Goal: Task Accomplishment & Management: Complete application form

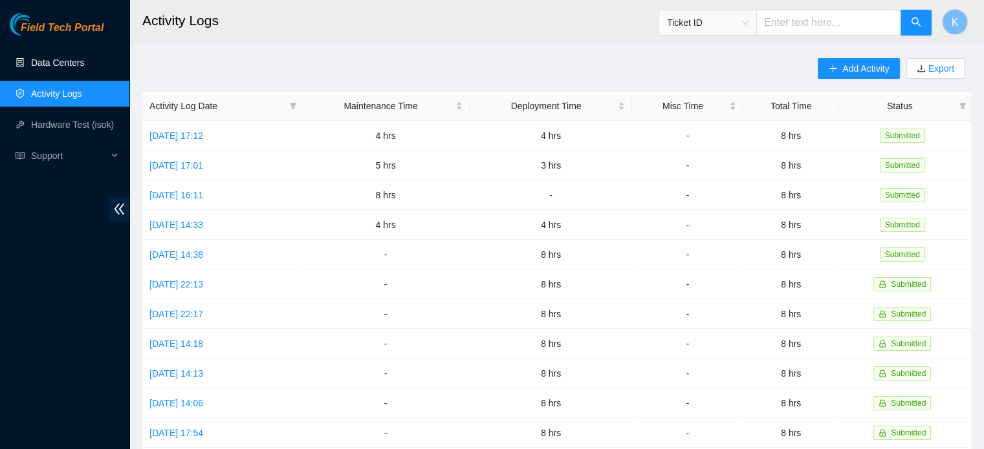
click at [52, 68] on link "Data Centers" at bounding box center [57, 63] width 53 height 10
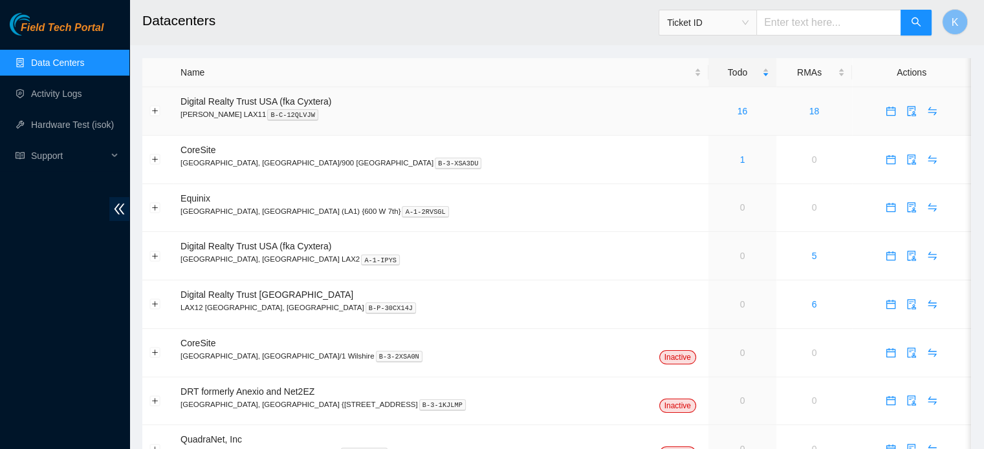
click at [737, 110] on link "16" at bounding box center [742, 111] width 10 height 10
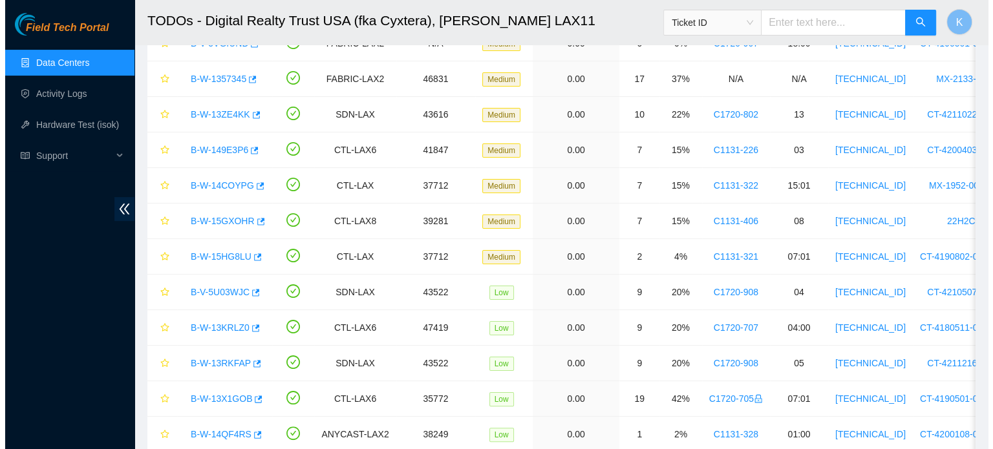
scroll to position [228, 0]
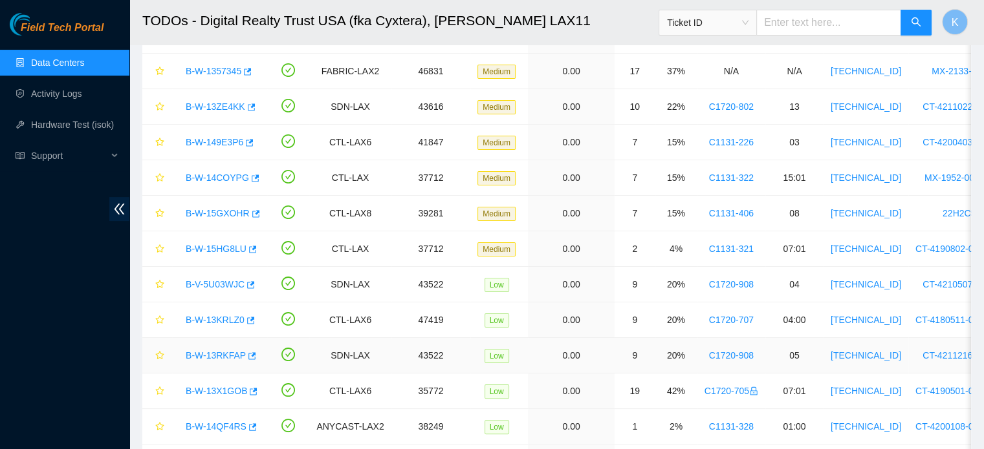
click at [224, 351] on link "B-W-13RKFAP" at bounding box center [216, 356] width 60 height 10
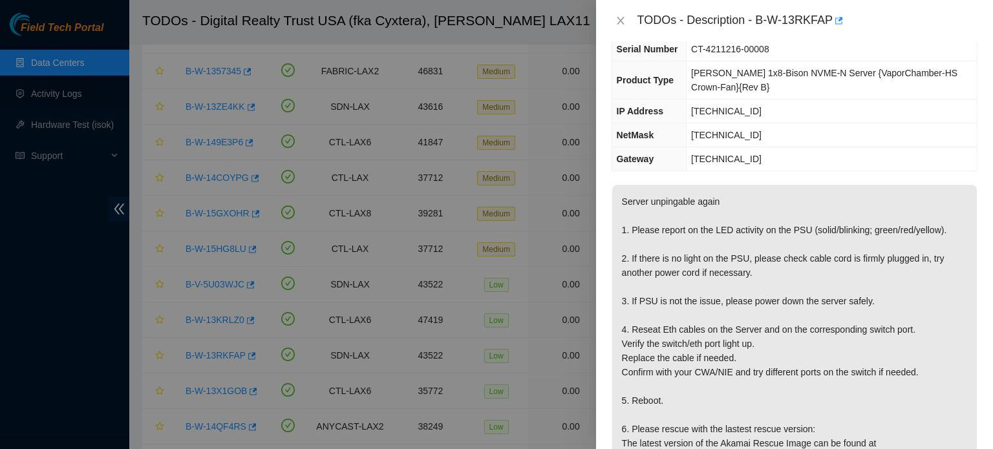
scroll to position [97, 0]
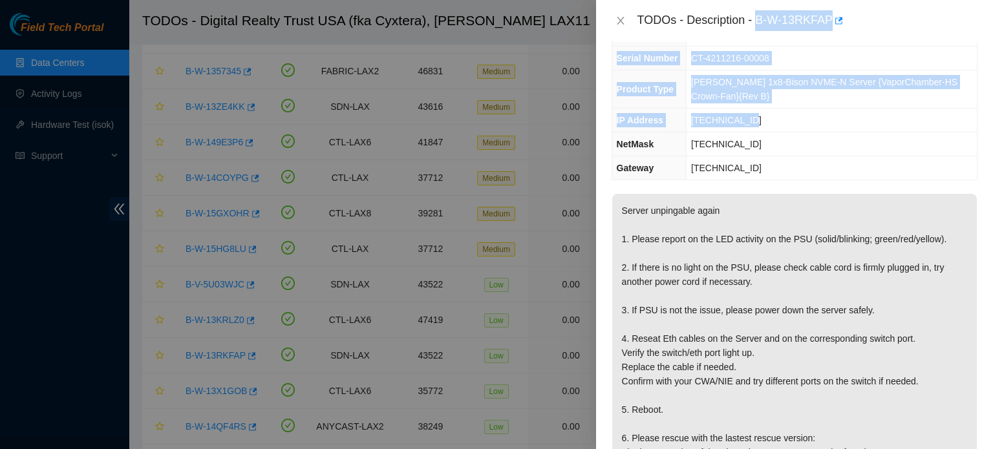
drag, startPoint x: 755, startPoint y: 17, endPoint x: 774, endPoint y: 111, distance: 95.5
click at [774, 111] on div "TODOs - Description - B-W-13RKFAP Problem Type Hardware Sub Type Tier 1 Rack Nu…" at bounding box center [794, 224] width 397 height 449
copy div "B-W-13RKFAP Problem Type Hardware Sub Type Tier 1 Rack Number C1720-908 Machine…"
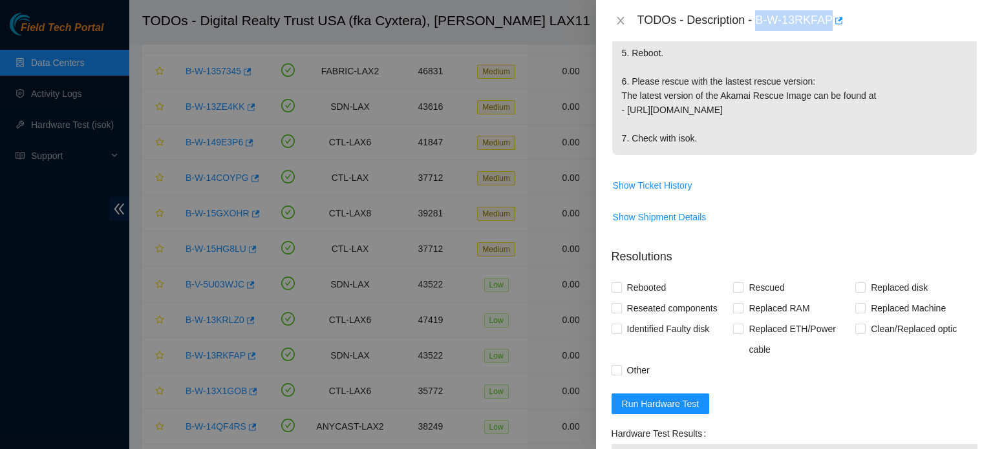
scroll to position [701, 0]
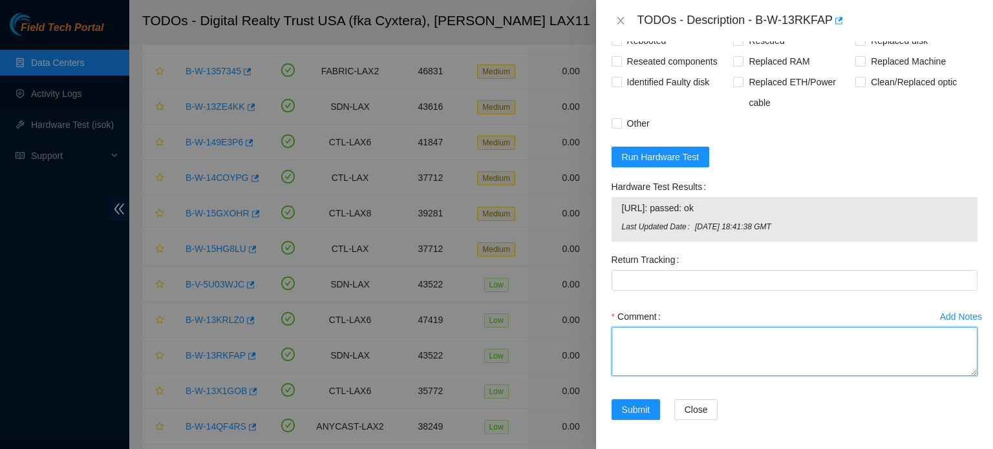
click at [669, 338] on textarea "Comment" at bounding box center [795, 351] width 366 height 49
paste textarea "B-W-13RKFAP Problem Type Hardware Sub Type Tier 1 Rack Number C1720-908 Machine…"
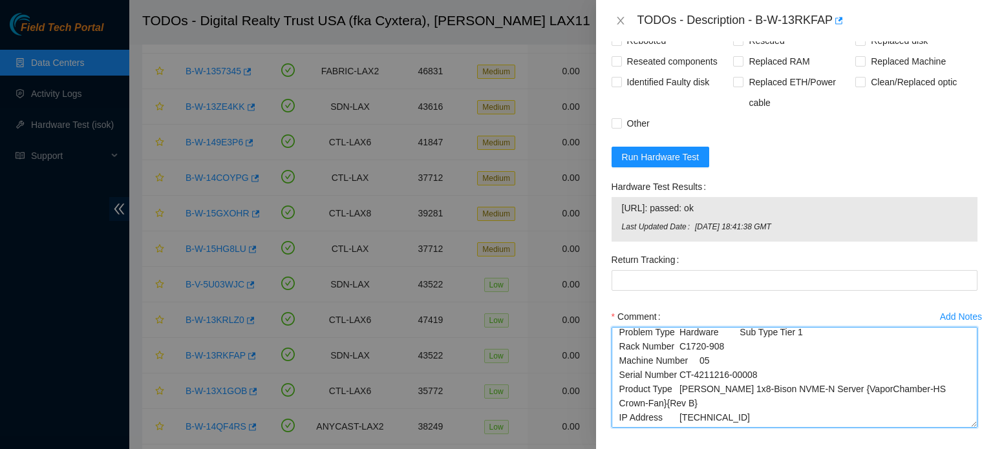
scroll to position [17, 0]
drag, startPoint x: 966, startPoint y: 369, endPoint x: 976, endPoint y: 424, distance: 55.3
click at [976, 424] on div "Problem Type Hardware Sub Type Tier 1 Rack Number C1720-908 Machine Number 05 S…" at bounding box center [794, 245] width 397 height 408
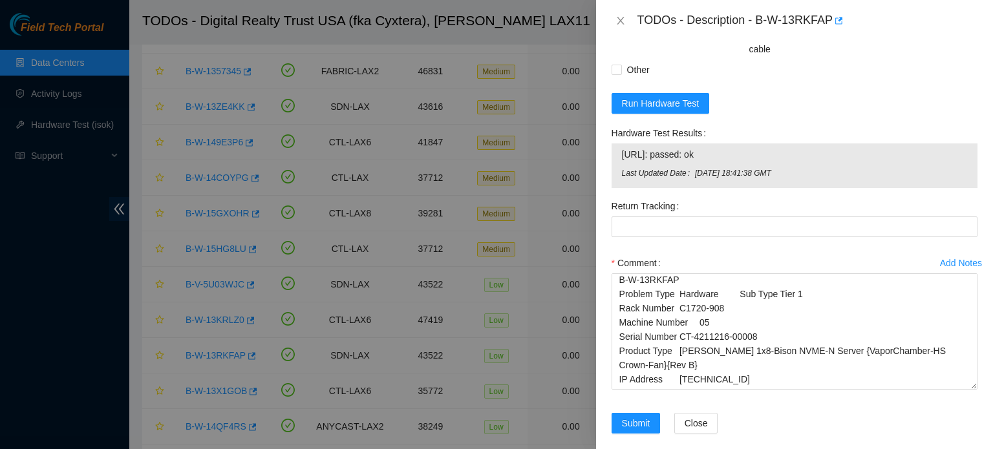
scroll to position [0, 0]
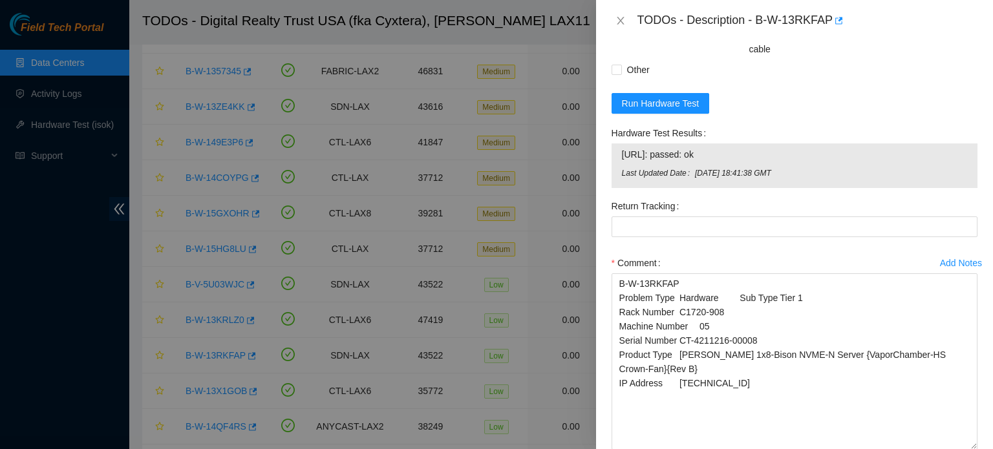
drag, startPoint x: 963, startPoint y: 373, endPoint x: 973, endPoint y: 448, distance: 76.3
click at [973, 448] on div "Add Notes Comment B-W-13RKFAP Problem Type Hardware Sub Type Tier 1 Rack Number…" at bounding box center [795, 363] width 376 height 221
drag, startPoint x: 619, startPoint y: 296, endPoint x: 810, endPoint y: 290, distance: 190.9
click at [810, 290] on textarea "B-W-13RKFAP Problem Type Hardware Sub Type Tier 1 Rack Number C1720-908 Machine…" at bounding box center [795, 362] width 366 height 177
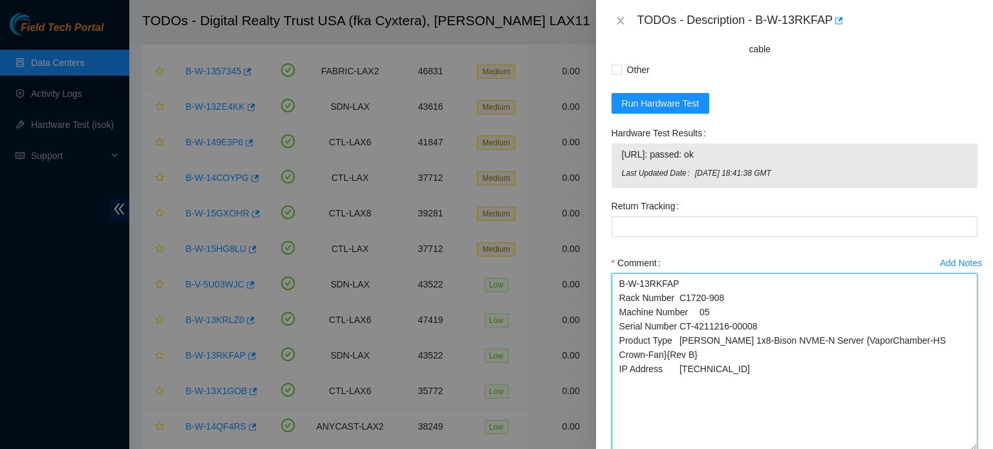
click at [754, 363] on textarea "B-W-13RKFAP Rack Number C1720-908 Machine Number 05 Serial Number CT-4211216-00…" at bounding box center [795, 362] width 366 height 177
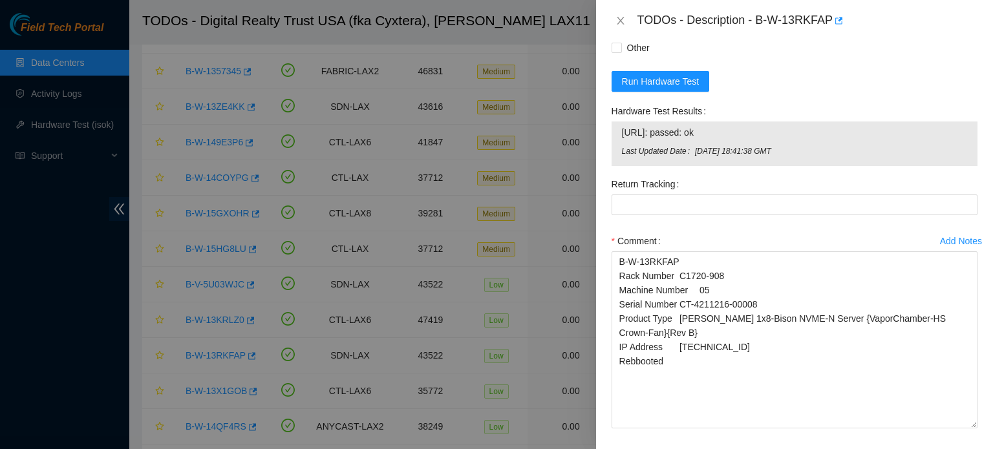
scroll to position [781, 0]
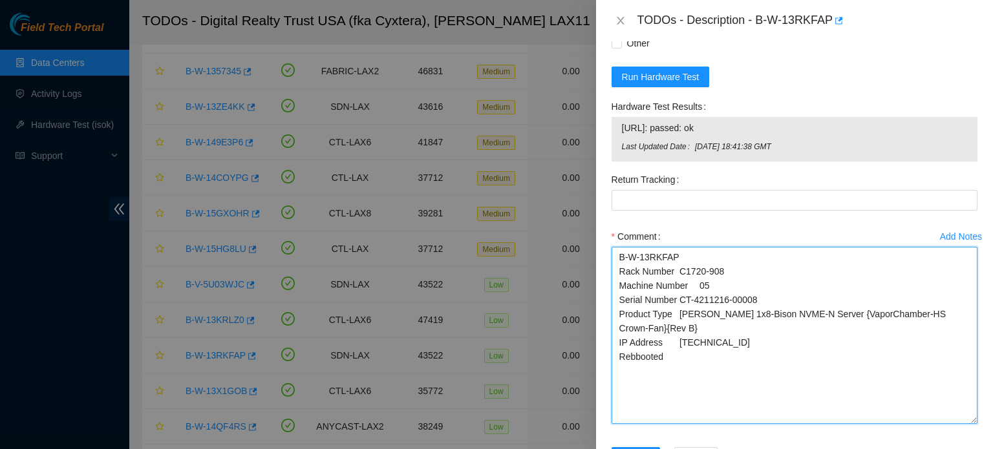
drag, startPoint x: 849, startPoint y: 374, endPoint x: 812, endPoint y: 369, distance: 36.5
click at [812, 370] on textarea "B-W-13RKFAP Rack Number C1720-908 Machine Number 05 Serial Number CT-4211216-00…" at bounding box center [795, 335] width 366 height 177
click at [669, 356] on textarea "B-W-13RKFAP Rack Number C1720-908 Machine Number 05 Serial Number CT-4211216-00…" at bounding box center [795, 335] width 366 height 177
click at [666, 356] on textarea "B-W-13RKFAP Rack Number C1720-908 Machine Number 05 Serial Number CT-4211216-00…" at bounding box center [795, 335] width 366 height 177
click at [618, 359] on textarea "B-W-13RKFAP Rack Number C1720-908 Machine Number 05 Serial Number CT-4211216-00…" at bounding box center [795, 335] width 366 height 177
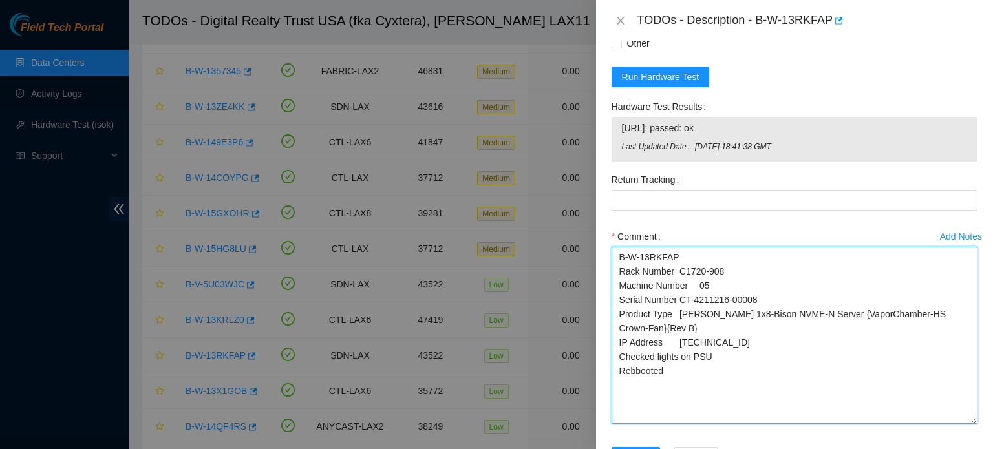
drag, startPoint x: 938, startPoint y: 297, endPoint x: 957, endPoint y: 296, distance: 19.4
click at [952, 294] on textarea "B-W-13RKFAP Rack Number C1720-908 Machine Number 05 Serial Number CT-4211216-00…" at bounding box center [795, 335] width 366 height 177
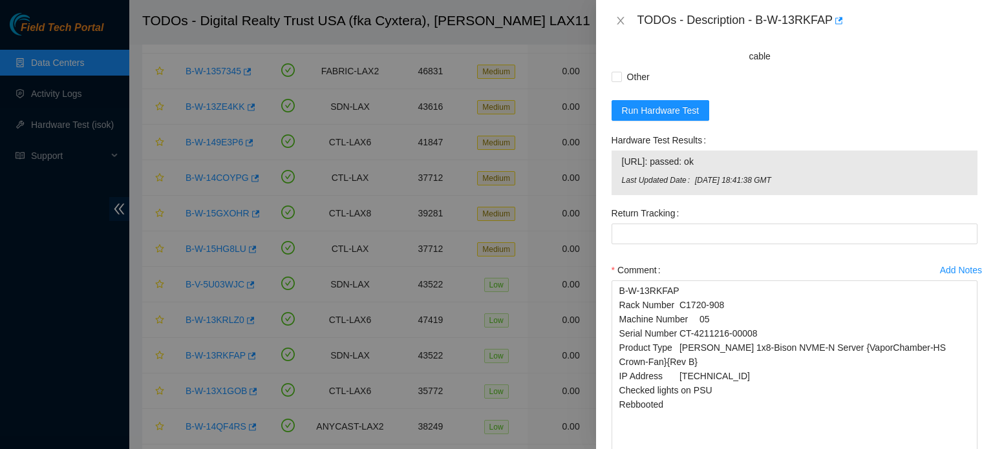
scroll to position [766, 0]
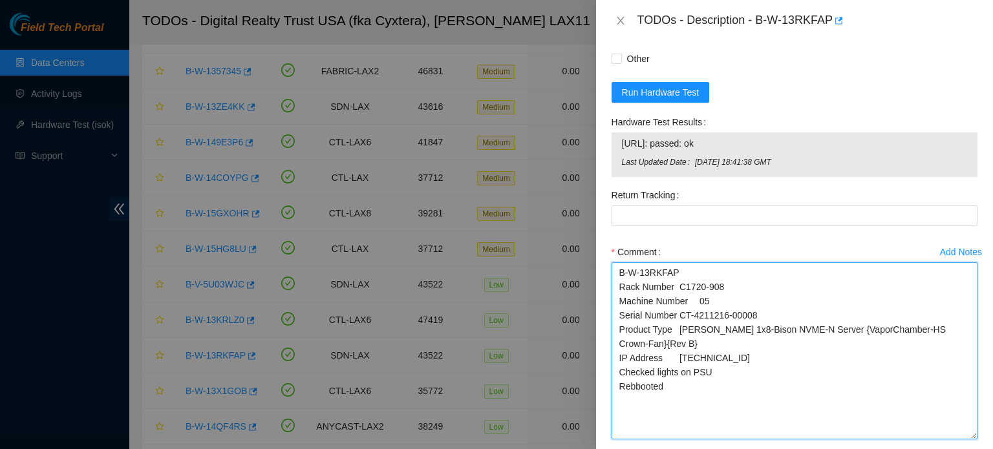
click at [720, 365] on textarea "B-W-13RKFAP Rack Number C1720-908 Machine Number 05 Serial Number CT-4211216-00…" at bounding box center [795, 351] width 366 height 177
click at [679, 405] on textarea "B-W-13RKFAP Rack Number C1720-908 Machine Number 05 Serial Number CT-4211216-00…" at bounding box center [795, 351] width 366 height 177
click at [634, 415] on textarea "B-W-13RKFAP Rack Number C1720-908 Machine Number 05 Serial Number CT-4211216-00…" at bounding box center [795, 351] width 366 height 177
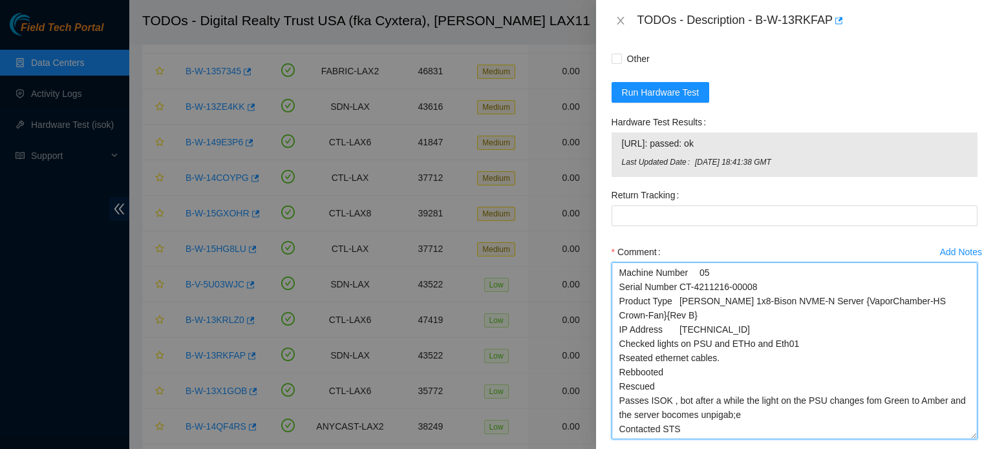
scroll to position [28, 0]
type textarea "B-W-13RKFAP Rack Number C1720-908 Machine Number 05 Serial Number CT-4211216-00…"
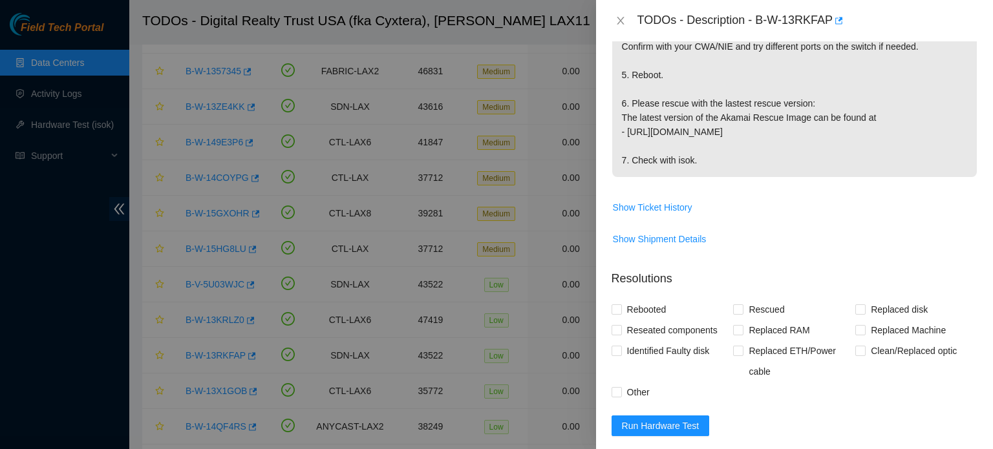
scroll to position [430, 0]
click at [631, 314] on span "Rebooted" at bounding box center [647, 311] width 50 height 21
click at [621, 314] on input "Rebooted" at bounding box center [616, 311] width 9 height 9
checkbox input "true"
click at [744, 308] on span "Rescued" at bounding box center [767, 311] width 46 height 21
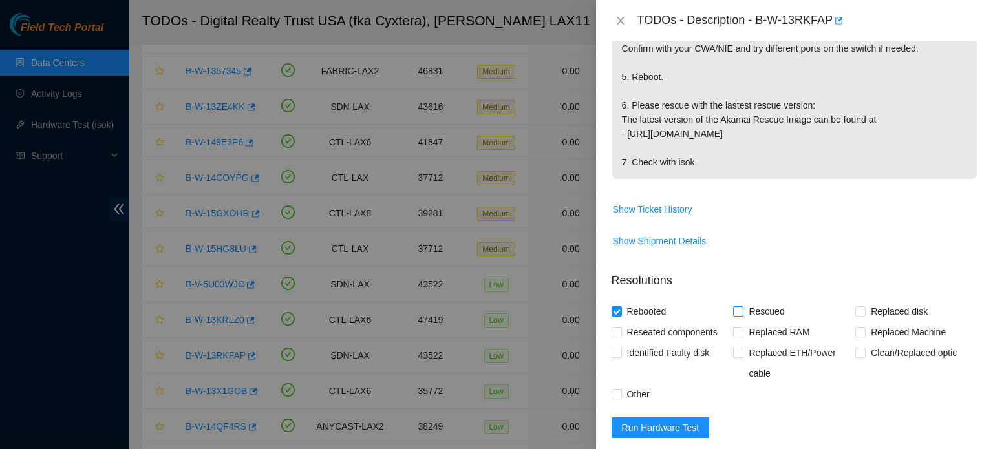
click at [741, 308] on input "Rescued" at bounding box center [737, 311] width 9 height 9
checkbox input "true"
click at [624, 391] on span "Other" at bounding box center [638, 394] width 33 height 21
click at [621, 391] on input "Other" at bounding box center [616, 393] width 9 height 9
checkbox input "true"
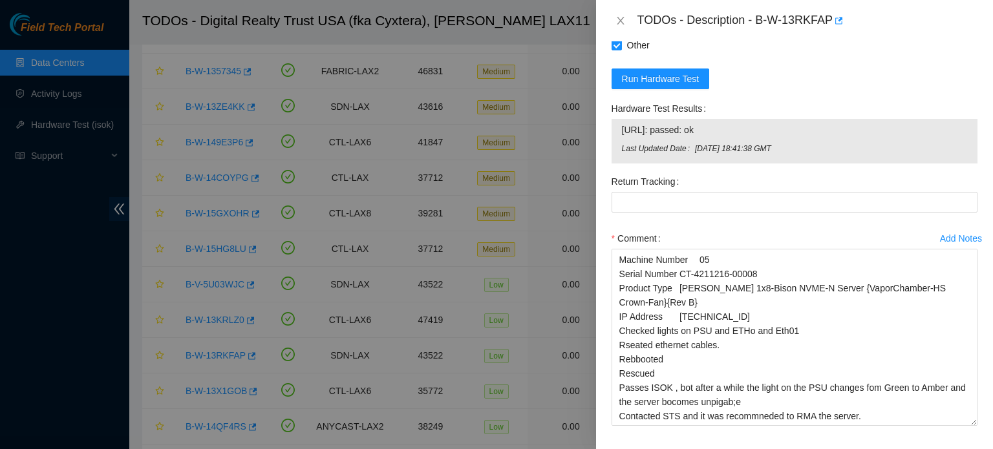
scroll to position [823, 0]
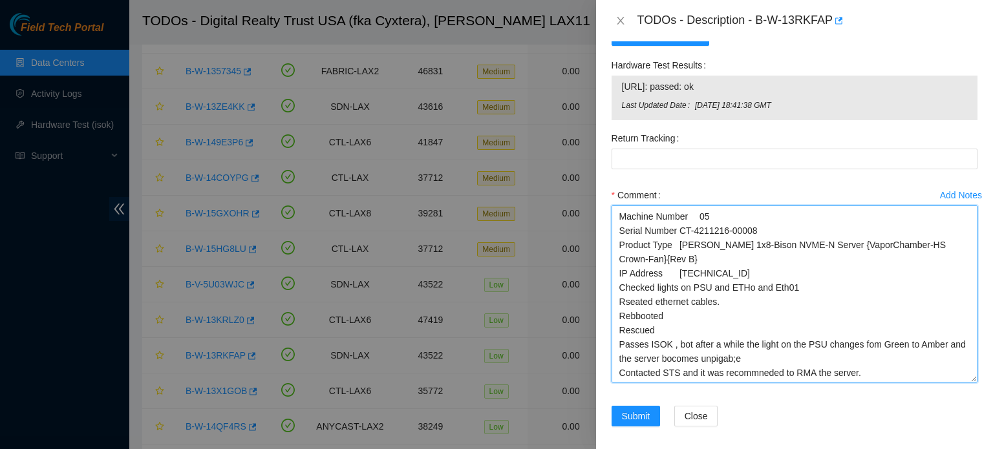
drag, startPoint x: 619, startPoint y: 287, endPoint x: 986, endPoint y: 376, distance: 377.9
click at [986, 376] on div "Problem Type Hardware Sub Type Tier 1 Rack Number C1720-908 Machine Number 05 S…" at bounding box center [794, 245] width 397 height 408
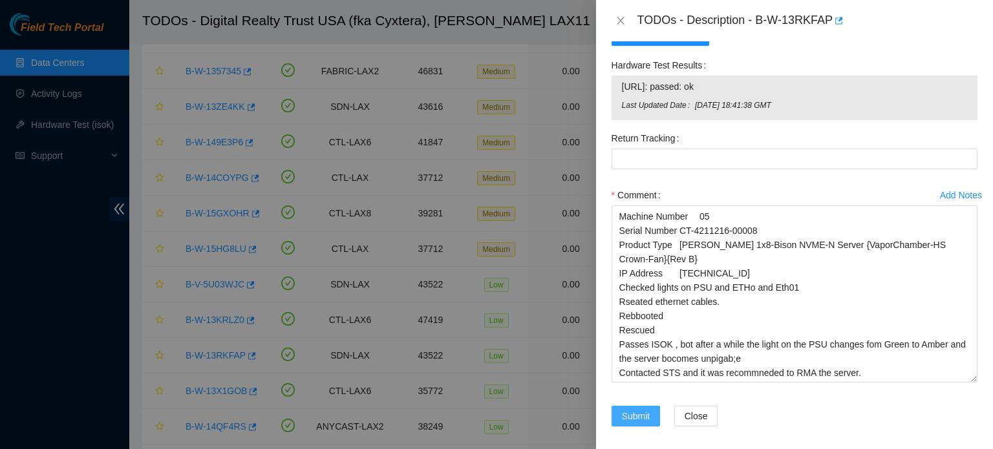
drag, startPoint x: 631, startPoint y: 420, endPoint x: 839, endPoint y: 110, distance: 373.5
click at [839, 110] on form "Resolutions Rebooted Rescued Replaced disk Reseated components Replaced RAM Rep…" at bounding box center [795, 155] width 366 height 573
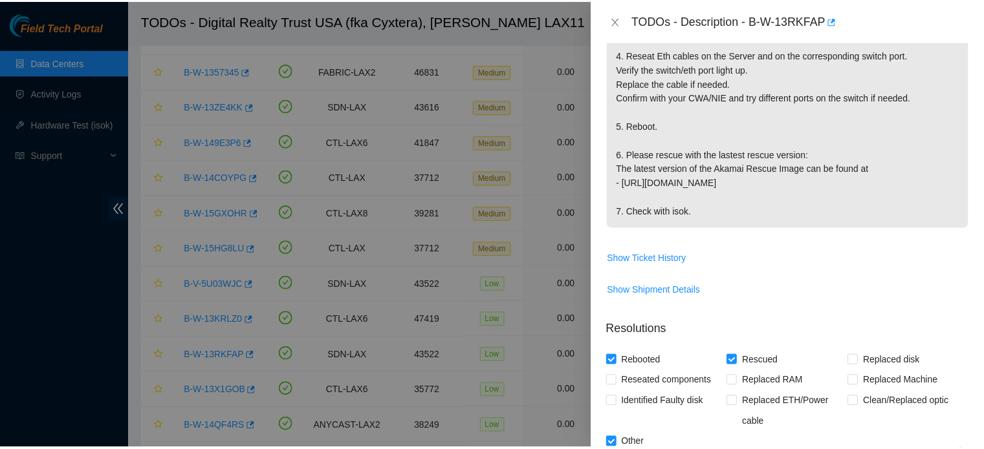
scroll to position [830, 0]
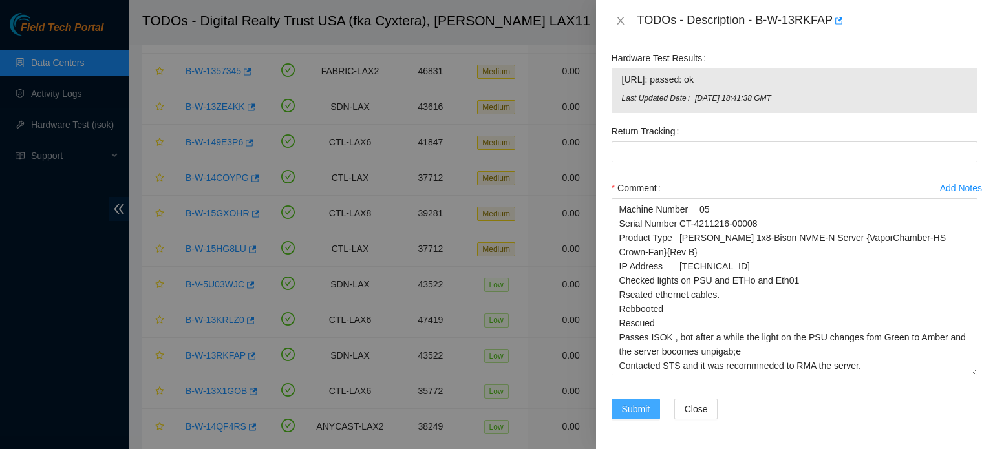
click at [636, 412] on span "Submit" at bounding box center [636, 409] width 28 height 14
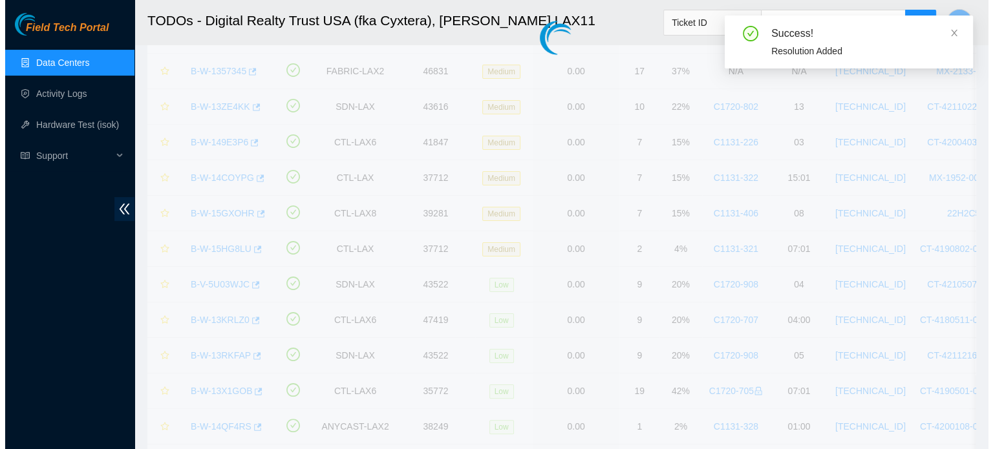
scroll to position [403, 0]
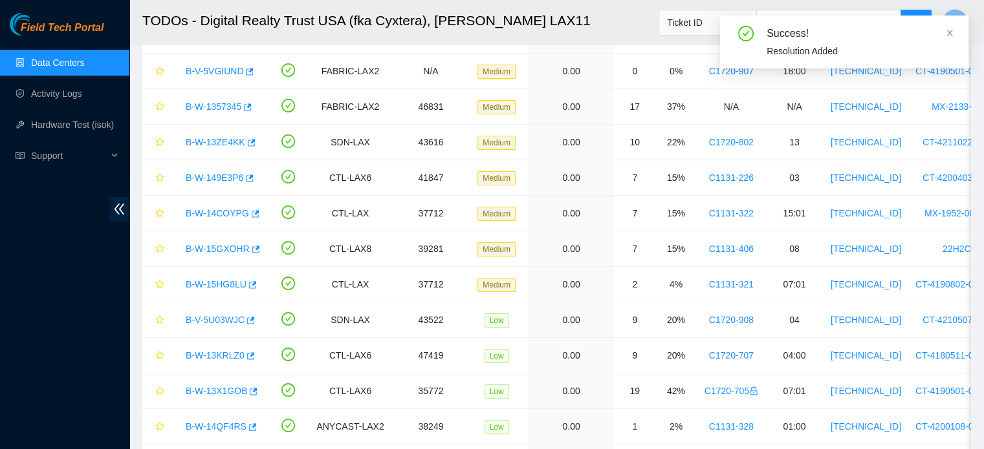
click at [949, 32] on icon "close" at bounding box center [949, 32] width 9 height 9
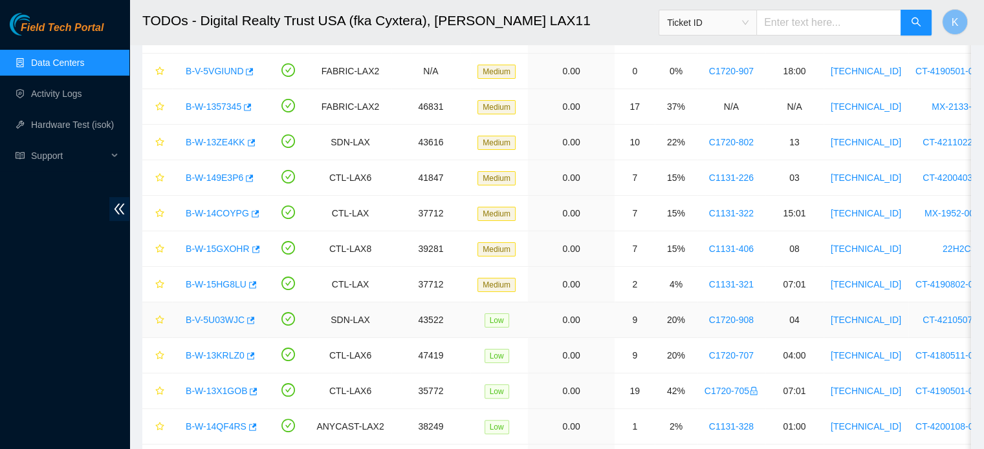
click at [206, 321] on link "B-V-5U03WJC" at bounding box center [215, 320] width 59 height 10
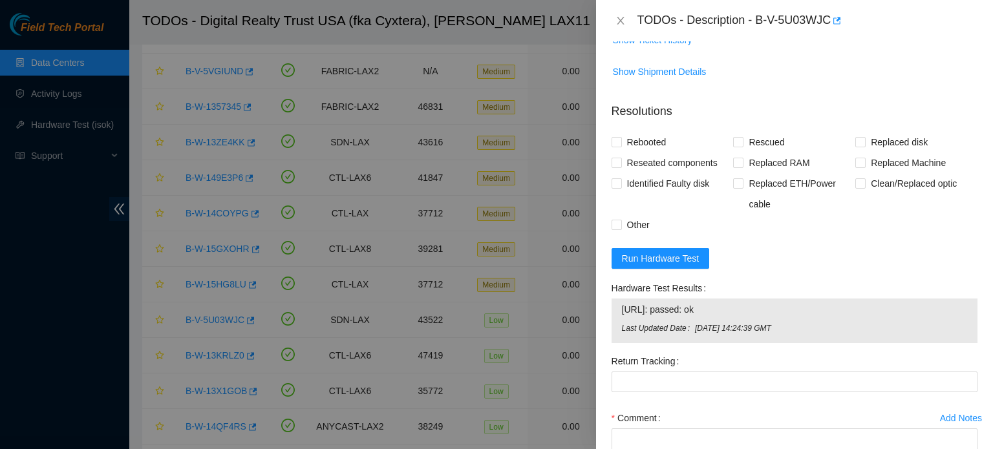
scroll to position [658, 0]
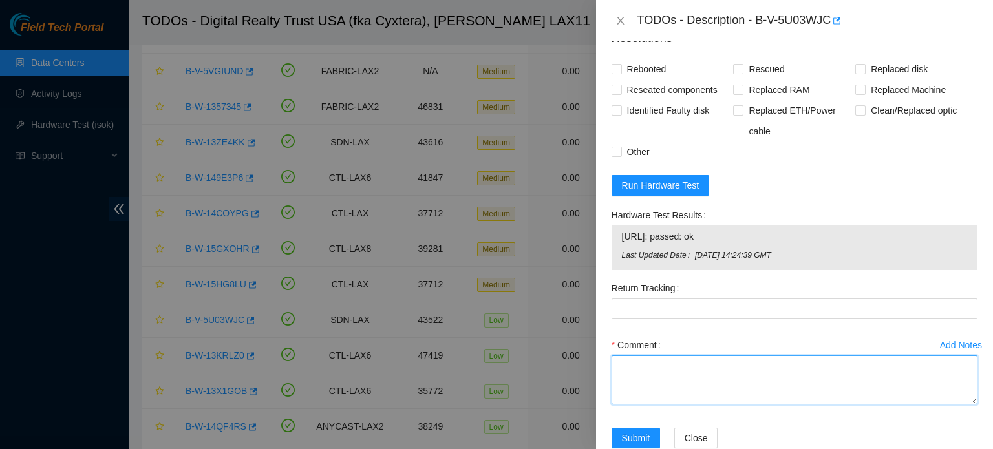
click at [760, 356] on textarea "Comment" at bounding box center [795, 380] width 366 height 49
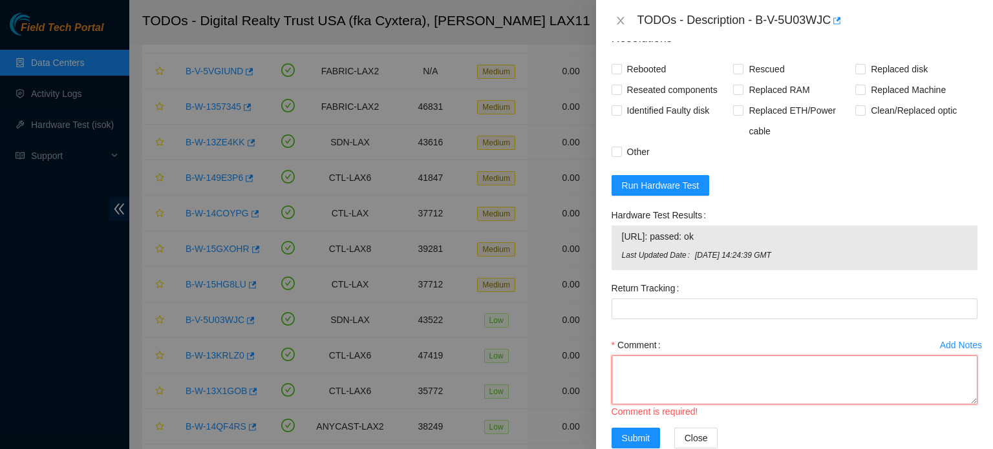
paste textarea "Checked lights on PSU and ETHo and Eth01 Rseated ethernet cables. Rebbooted Res…"
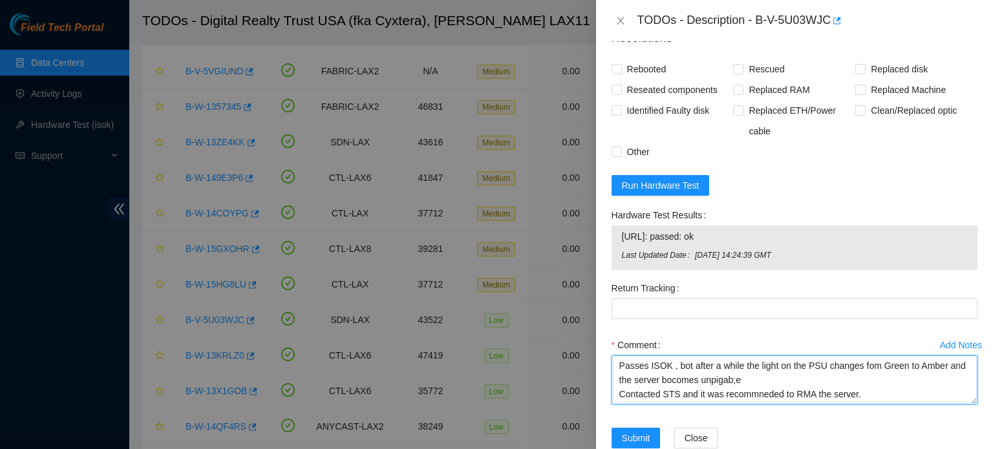
type textarea "Checked lights on PSU and ETHo and Eth01 Rseated ethernet cables. Rebbooted Res…"
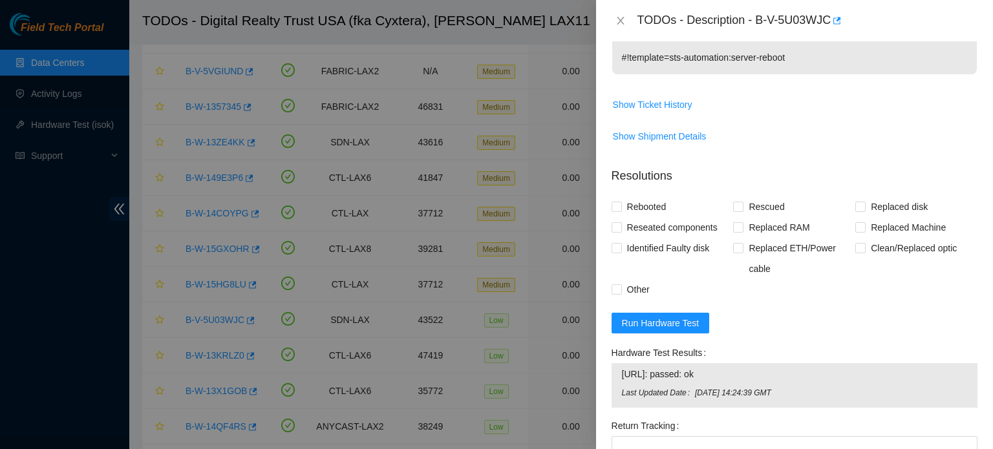
scroll to position [460, 0]
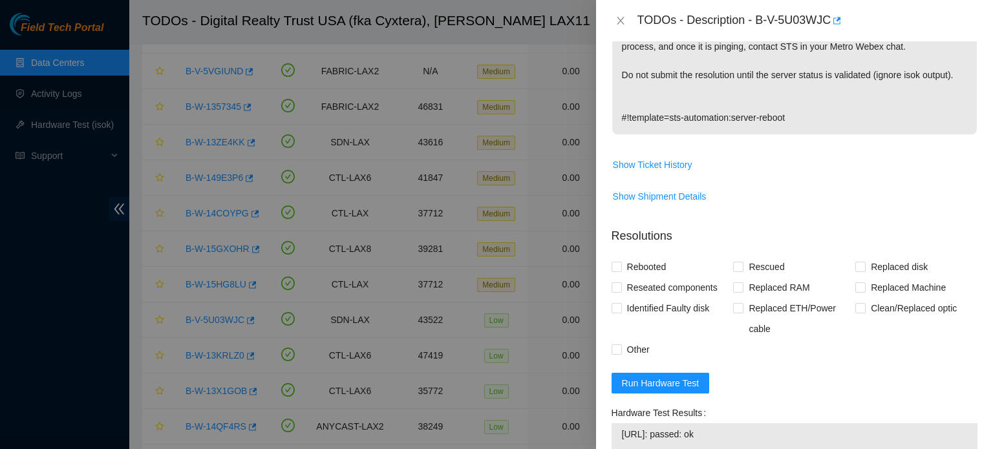
click at [656, 257] on span "Rebooted" at bounding box center [647, 267] width 50 height 21
click at [621, 262] on input "Rebooted" at bounding box center [616, 266] width 9 height 9
checkbox input "true"
click at [752, 257] on span "Rescued" at bounding box center [767, 267] width 46 height 21
click at [742, 262] on input "Rescued" at bounding box center [737, 266] width 9 height 9
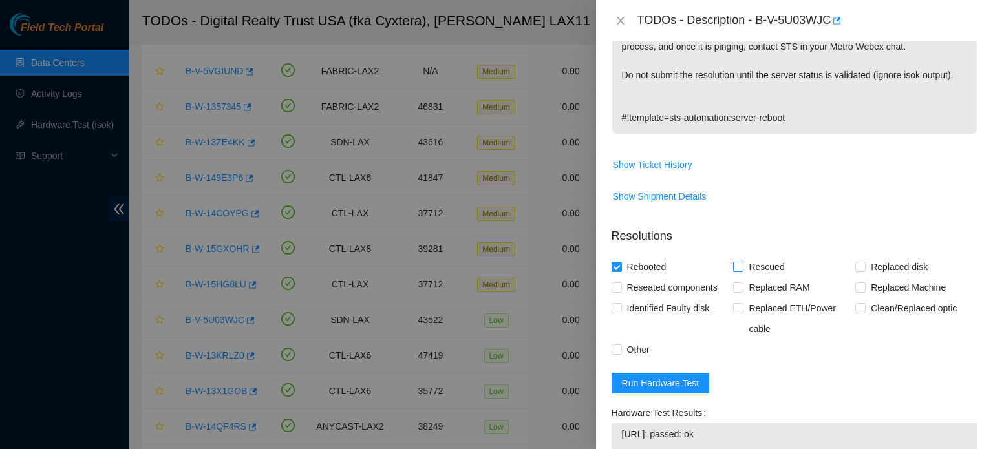
checkbox input "true"
click at [644, 340] on span "Other" at bounding box center [638, 350] width 33 height 21
click at [621, 345] on input "Other" at bounding box center [616, 349] width 9 height 9
checkbox input "true"
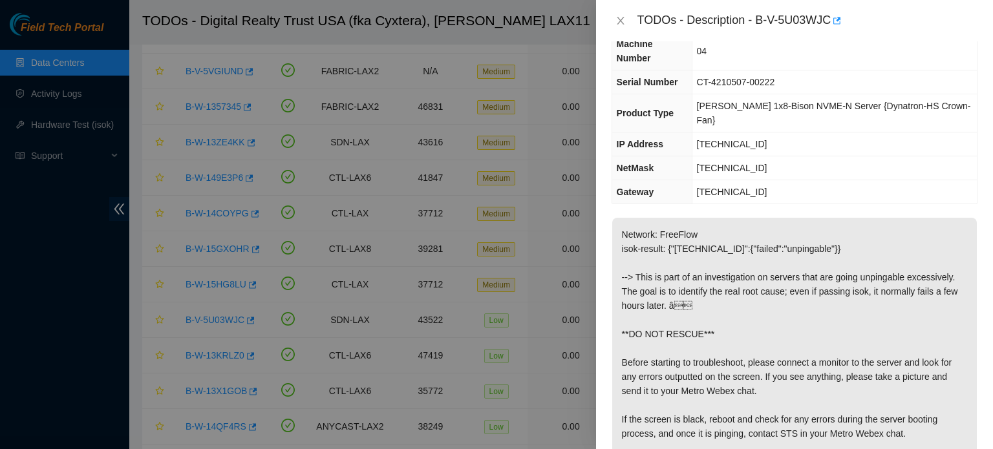
scroll to position [0, 0]
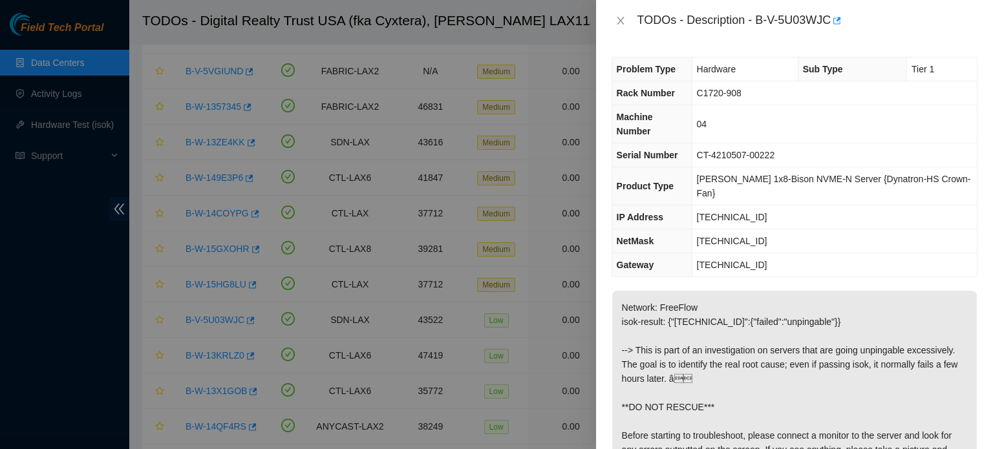
drag, startPoint x: 758, startPoint y: 19, endPoint x: 779, endPoint y: 147, distance: 130.5
drag, startPoint x: 779, startPoint y: 147, endPoint x: 758, endPoint y: 16, distance: 133.7
click at [758, 16] on div "TODOs - Description - B-V-5U03WJC" at bounding box center [808, 20] width 340 height 21
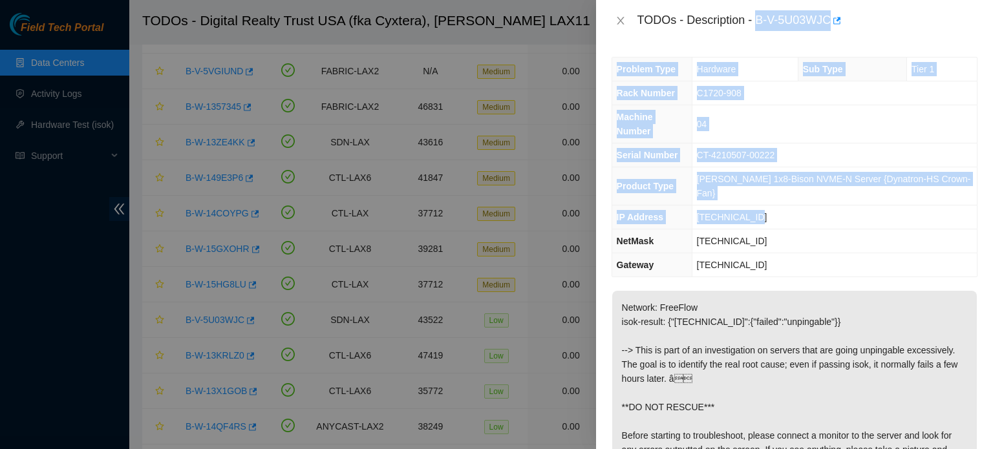
drag, startPoint x: 758, startPoint y: 16, endPoint x: 772, endPoint y: 180, distance: 165.5
click at [772, 180] on div "TODOs - Description - B-V-5U03WJC Problem Type Hardware Sub Type Tier 1 Rack Nu…" at bounding box center [794, 224] width 397 height 449
copy div "B-V-5U03WJC Problem Type Hardware Sub Type Tier 1 Rack Number C1720-908 Machine…"
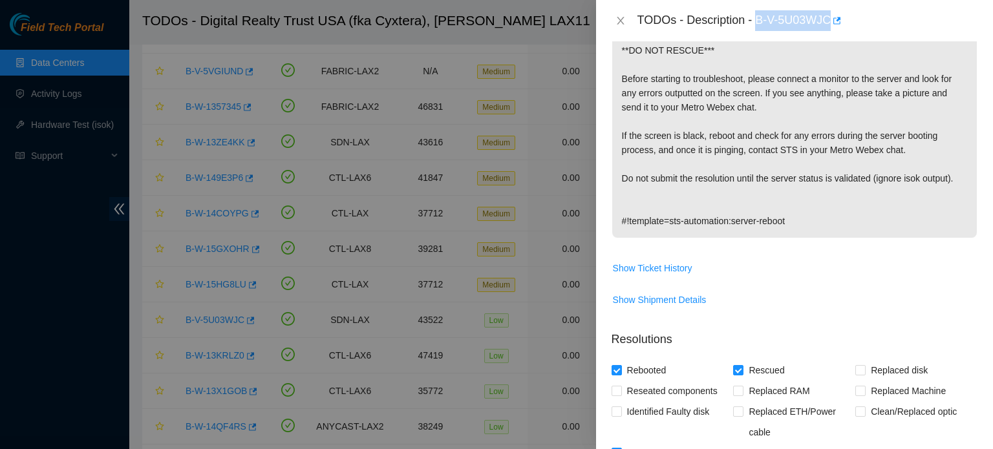
scroll to position [658, 0]
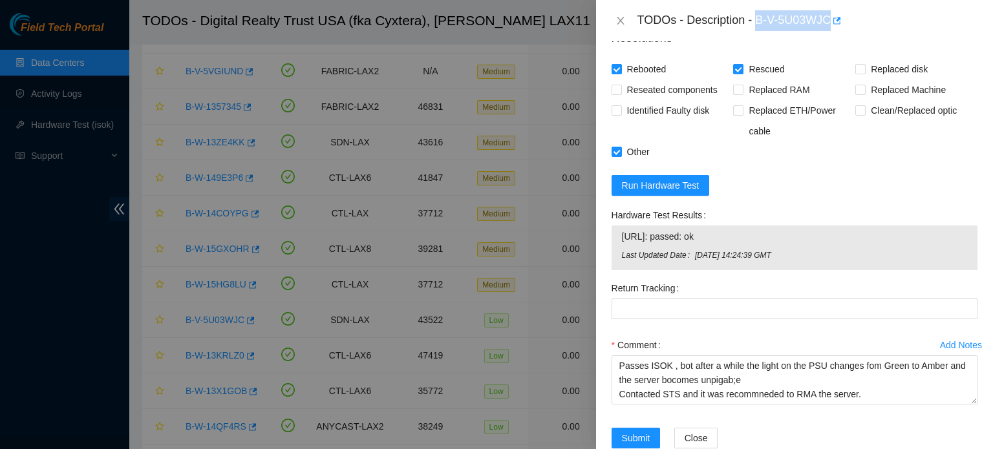
click at [587, 359] on div at bounding box center [496, 224] width 993 height 449
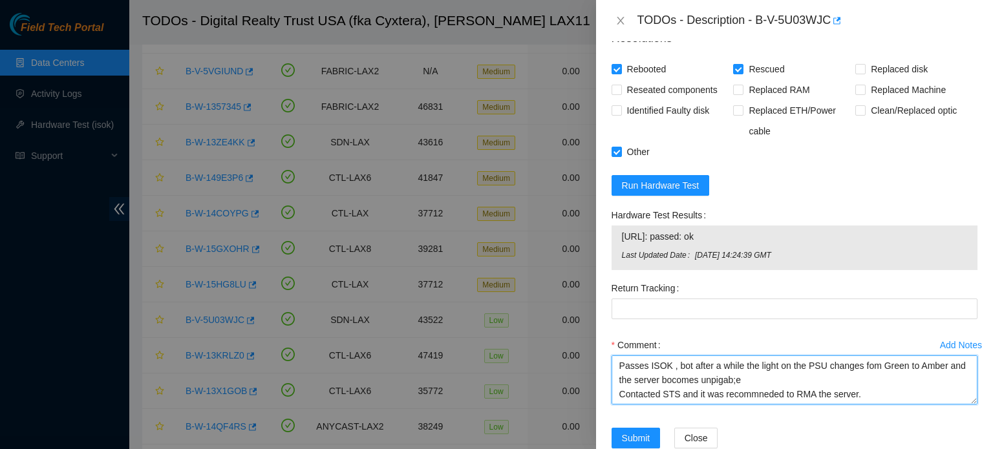
click at [622, 356] on textarea "Checked lights on PSU and ETHo and Eth01 Rseated ethernet cables. Rebbooted Res…" at bounding box center [795, 380] width 366 height 49
click at [620, 356] on textarea "Checked lights on PSU and ETHo and Eth01 Rseated ethernet cables. Rebbooted Res…" at bounding box center [795, 380] width 366 height 49
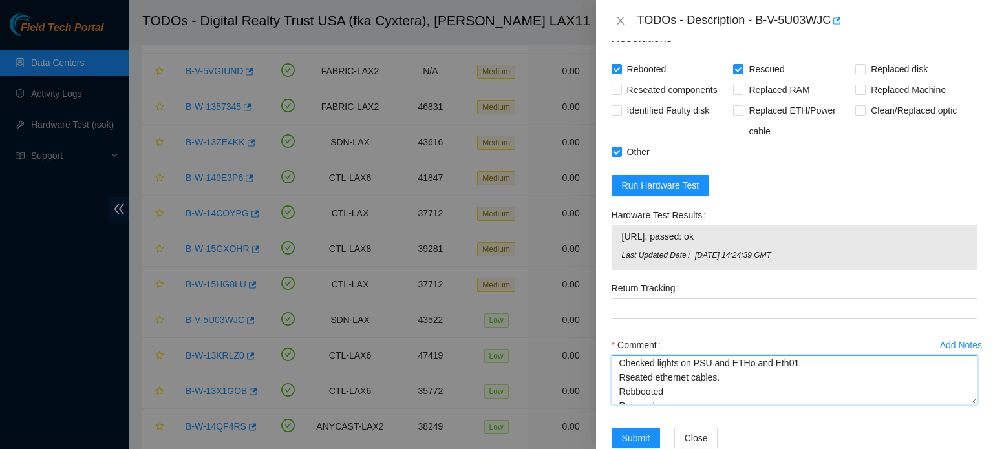
click at [624, 356] on textarea "Checked lights on PSU and ETHo and Eth01 Rseated ethernet cables. Rebbooted Res…" at bounding box center [795, 380] width 366 height 49
paste textarea "B-V-5U03WJC Problem Type Hardware Sub Type Tier 1 Rack Number C1720-908 Machine…"
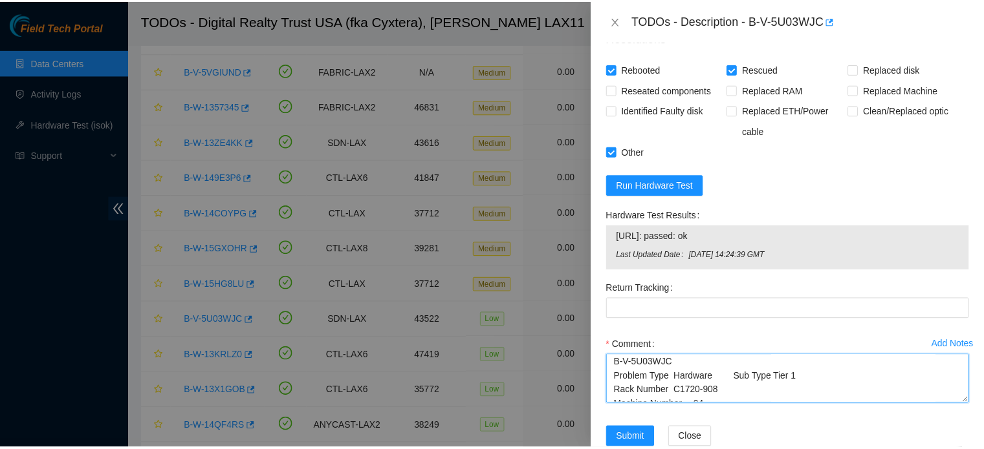
scroll to position [88, 0]
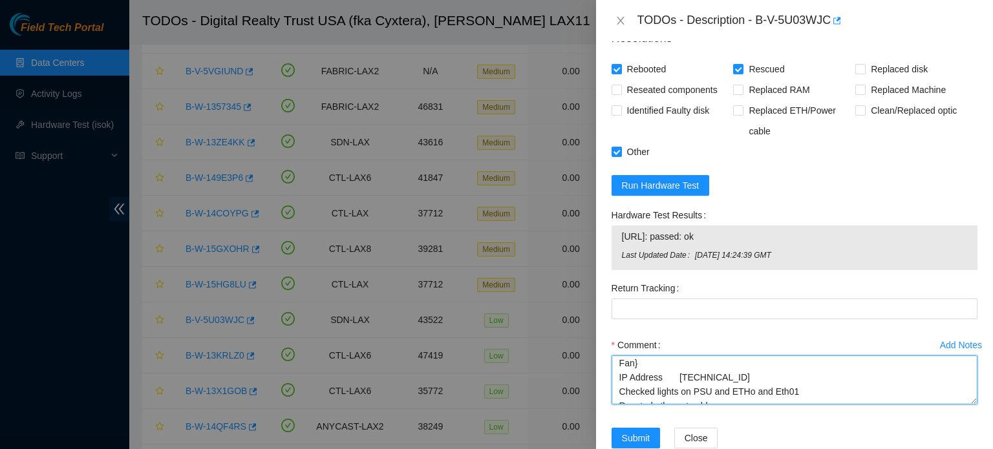
type textarea "B-V-5U03WJC Problem Type Hardware Sub Type Tier 1 Rack Number C1720-908 Machine…"
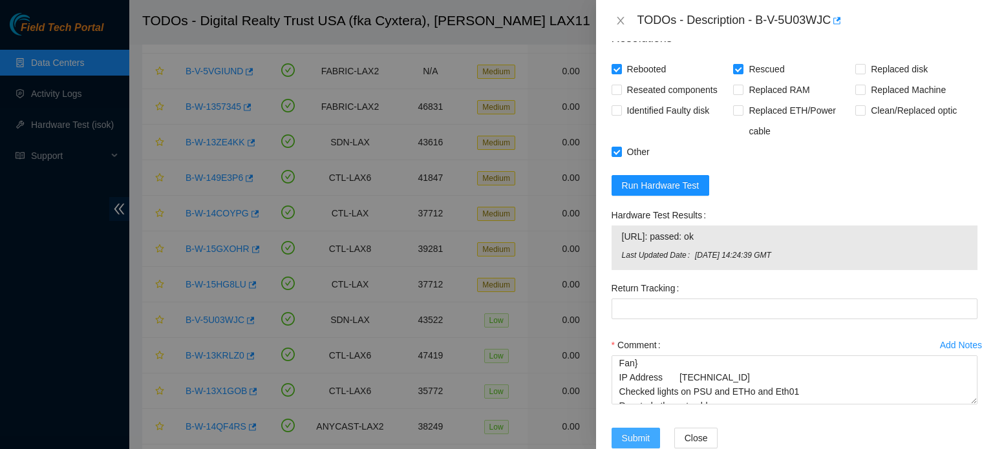
click at [634, 431] on span "Submit" at bounding box center [636, 438] width 28 height 14
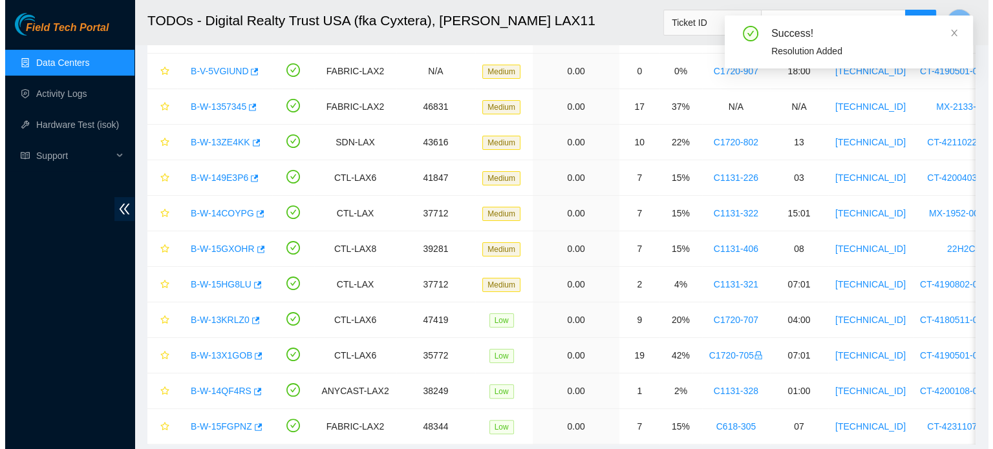
scroll to position [271, 0]
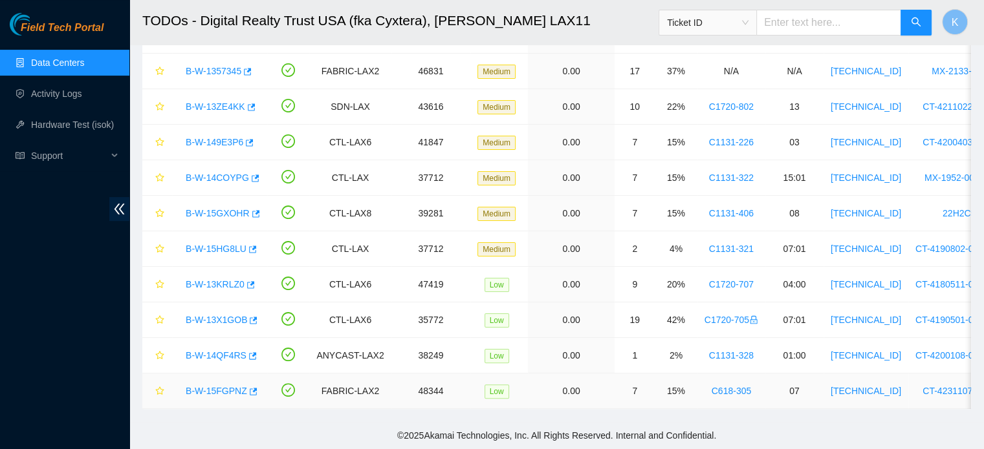
click at [214, 386] on link "B-W-15FGPNZ" at bounding box center [216, 391] width 61 height 10
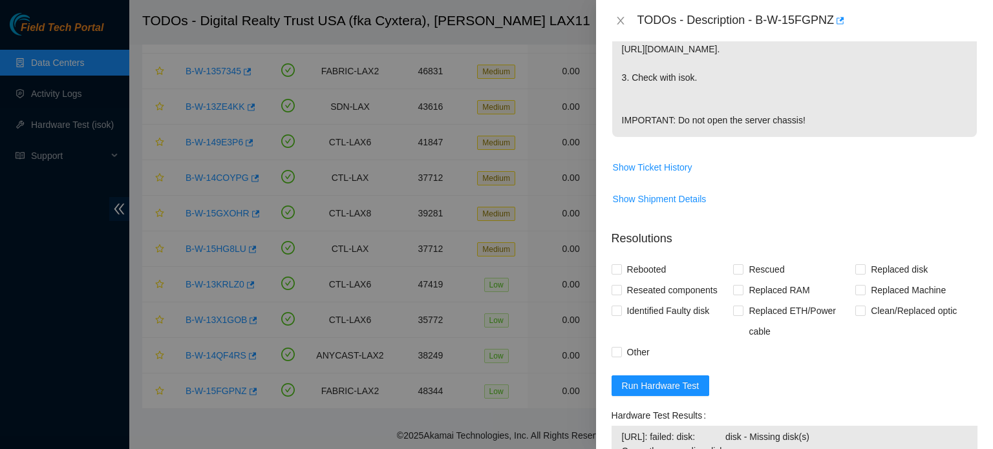
scroll to position [0, 0]
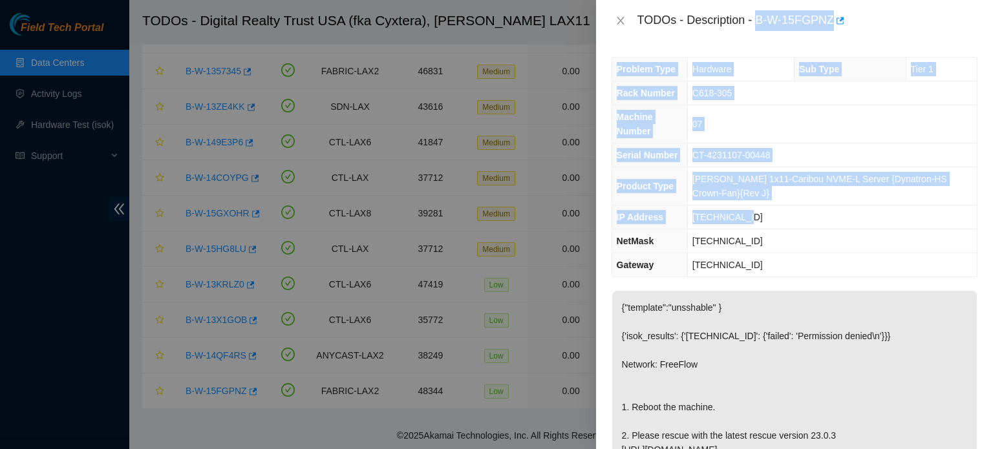
drag, startPoint x: 758, startPoint y: 21, endPoint x: 759, endPoint y: 208, distance: 187.6
click at [759, 208] on div "TODOs - Description - B-W-15FGPNZ Problem Type Hardware Sub Type Tier 1 Rack Nu…" at bounding box center [794, 224] width 397 height 449
copy div "B-W-15FGPNZ Problem Type Hardware Sub Type Tier 1 Rack Number C618-305 Machine …"
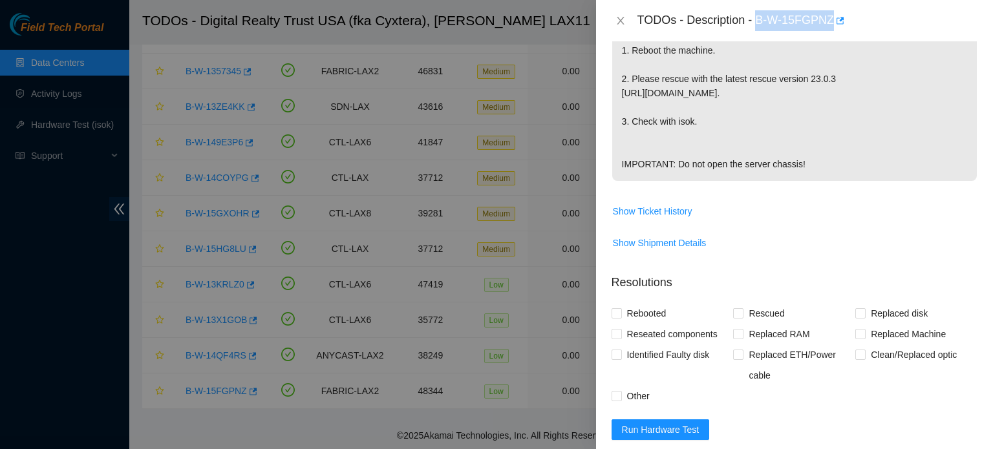
scroll to position [714, 0]
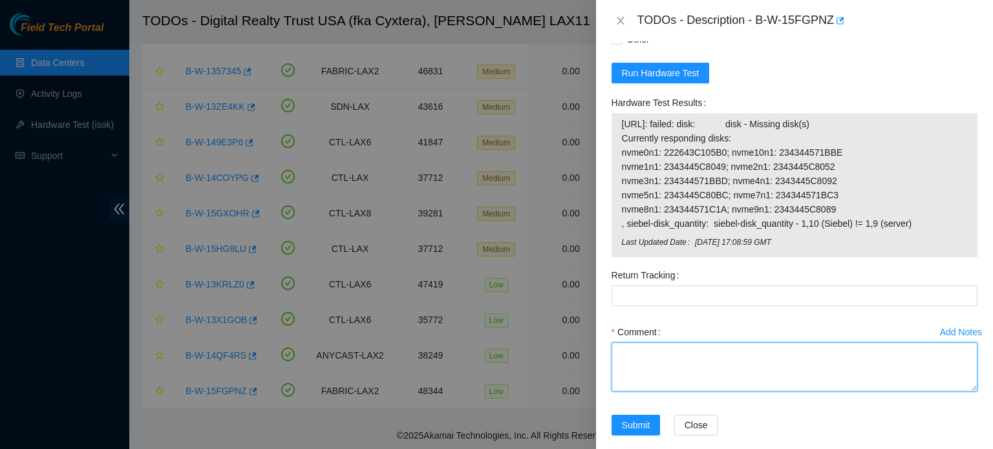
click at [720, 386] on textarea "Comment" at bounding box center [795, 367] width 366 height 49
paste textarea "B-W-15FGPNZ Problem Type Hardware Sub Type Tier 1 Rack Number C618-305 Machine …"
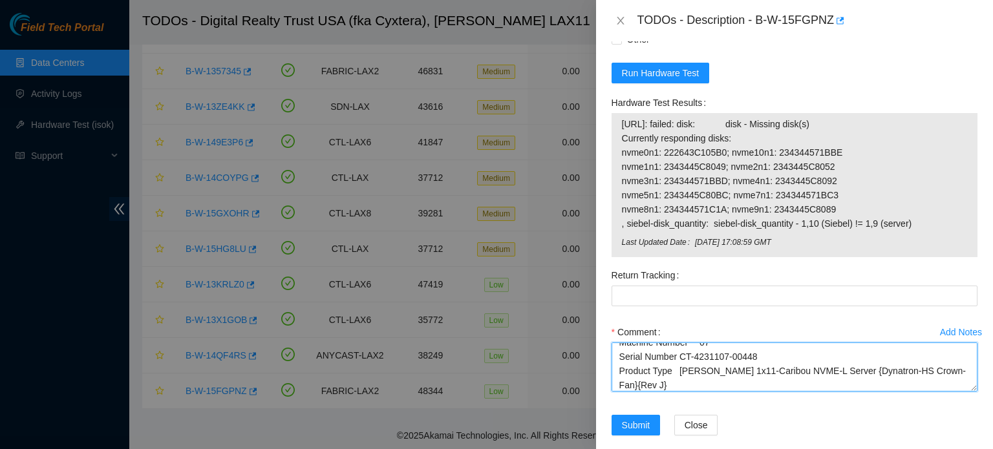
type textarea "B-W-15FGPNZ Problem Type Hardware Sub Type Tier 1 Rack Number C618-305 Machine …"
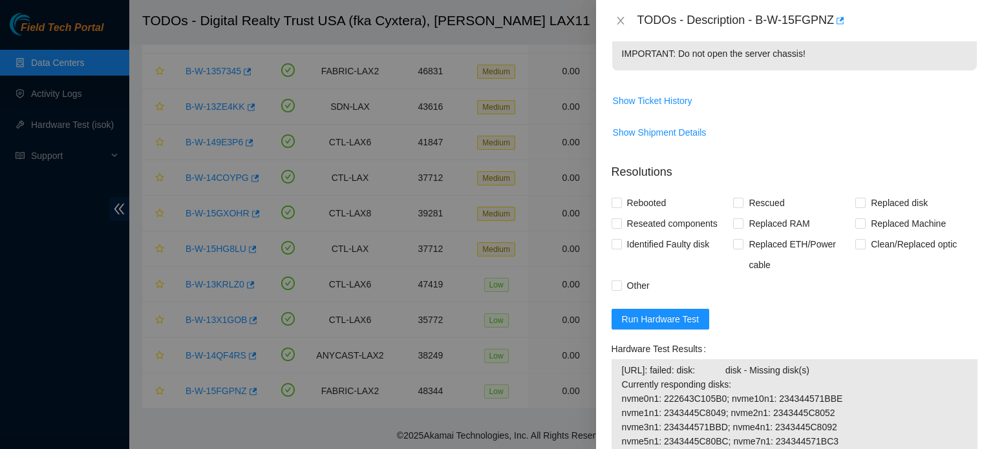
scroll to position [463, 0]
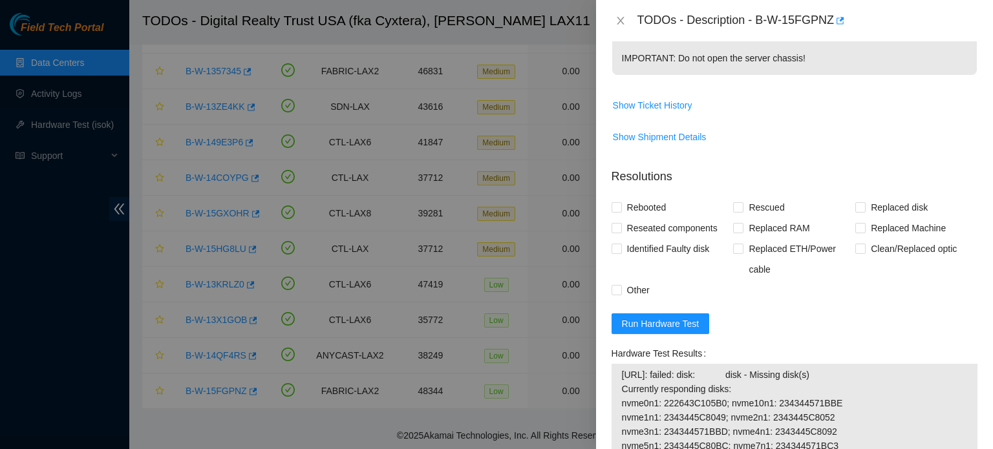
click at [645, 218] on span "Rebooted" at bounding box center [647, 207] width 50 height 21
click at [621, 211] on input "Rebooted" at bounding box center [616, 206] width 9 height 9
checkbox input "true"
click at [774, 218] on span "Rescued" at bounding box center [767, 207] width 46 height 21
click at [742, 211] on input "Rescued" at bounding box center [737, 206] width 9 height 9
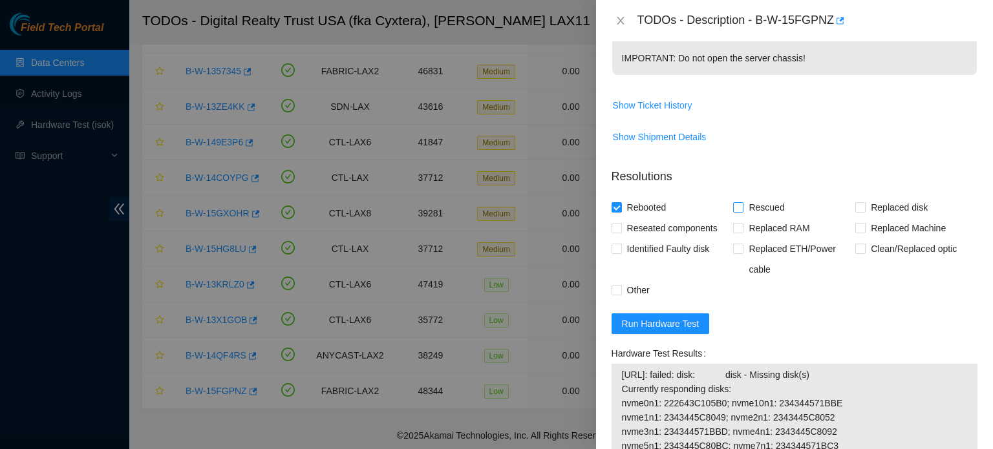
checkbox input "true"
click at [644, 301] on span "Other" at bounding box center [638, 290] width 33 height 21
click at [621, 294] on input "Other" at bounding box center [616, 289] width 9 height 9
checkbox input "true"
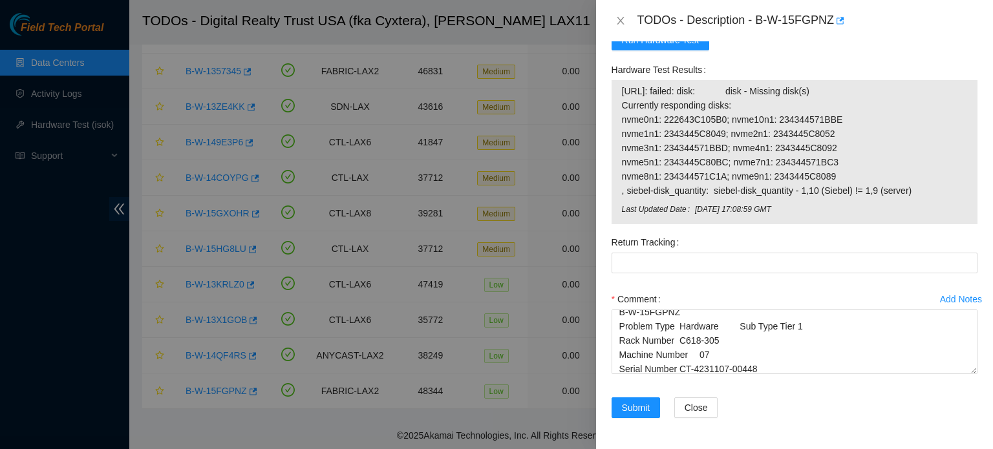
scroll to position [0, 0]
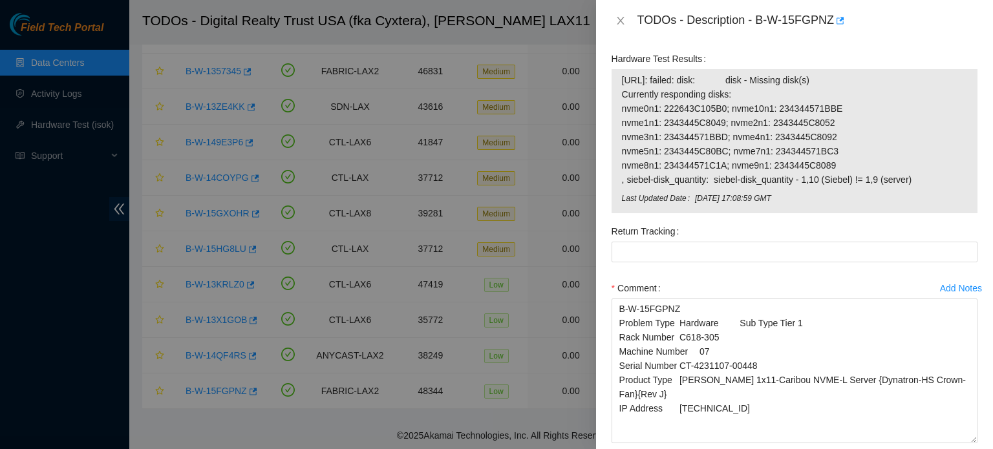
drag, startPoint x: 966, startPoint y: 373, endPoint x: 966, endPoint y: 470, distance: 97.0
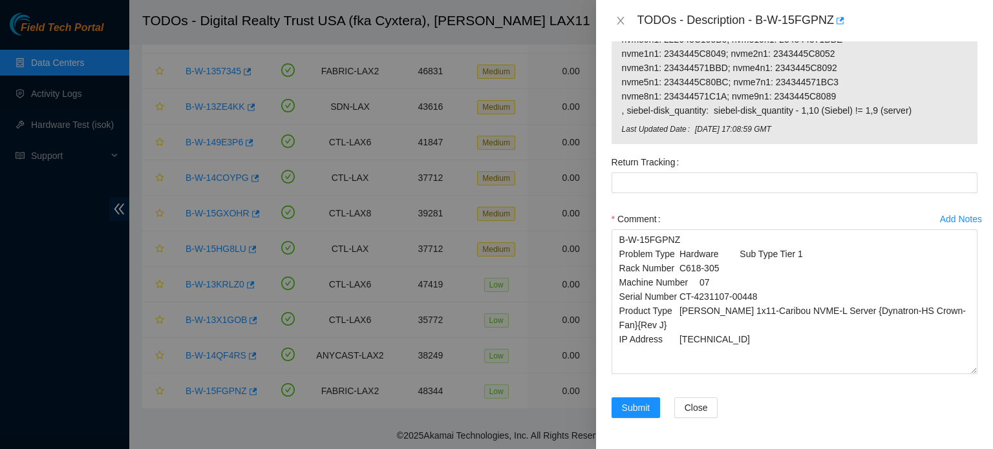
scroll to position [854, 0]
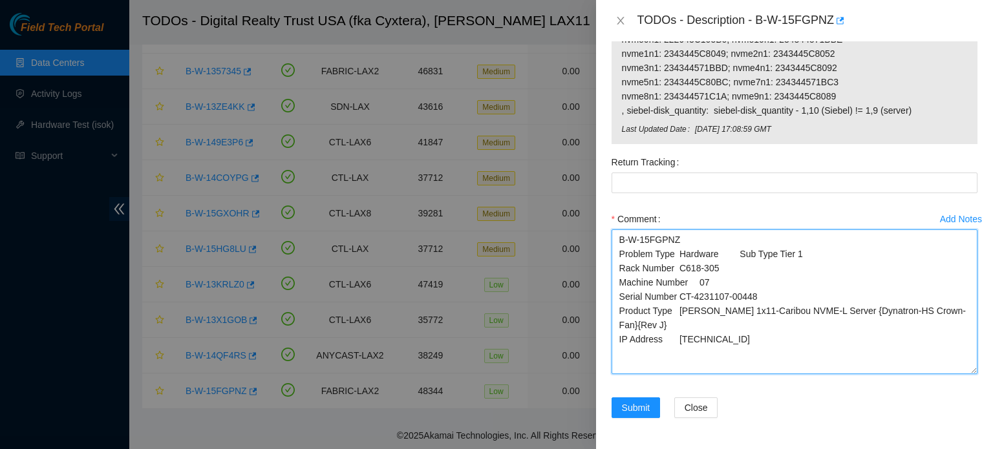
click at [617, 338] on textarea "B-W-15FGPNZ Problem Type Hardware Sub Type Tier 1 Rack Number C618-305 Machine …" at bounding box center [795, 302] width 366 height 145
click at [730, 327] on textarea "B-W-15FGPNZ Problem Type Hardware Sub Type Tier 1 Rack Number C618-305 Machine …" at bounding box center [795, 302] width 366 height 145
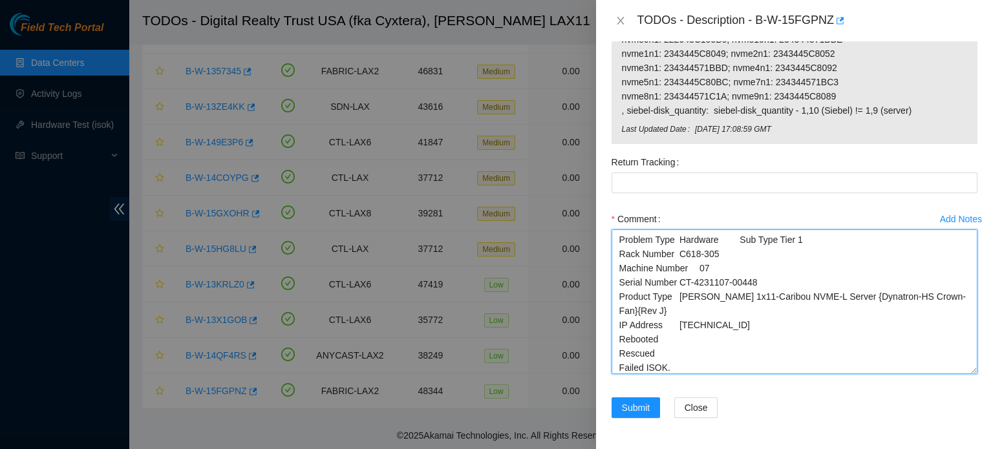
scroll to position [28, 0]
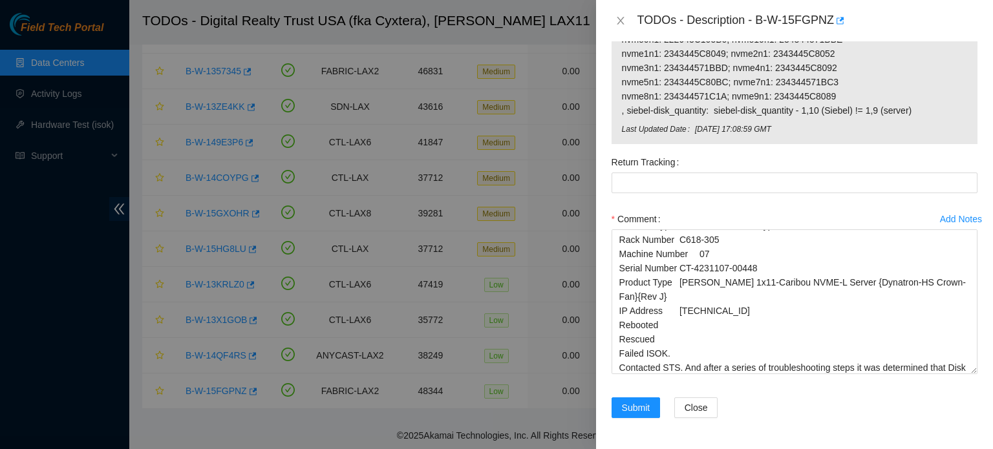
click at [573, 387] on div at bounding box center [496, 224] width 993 height 449
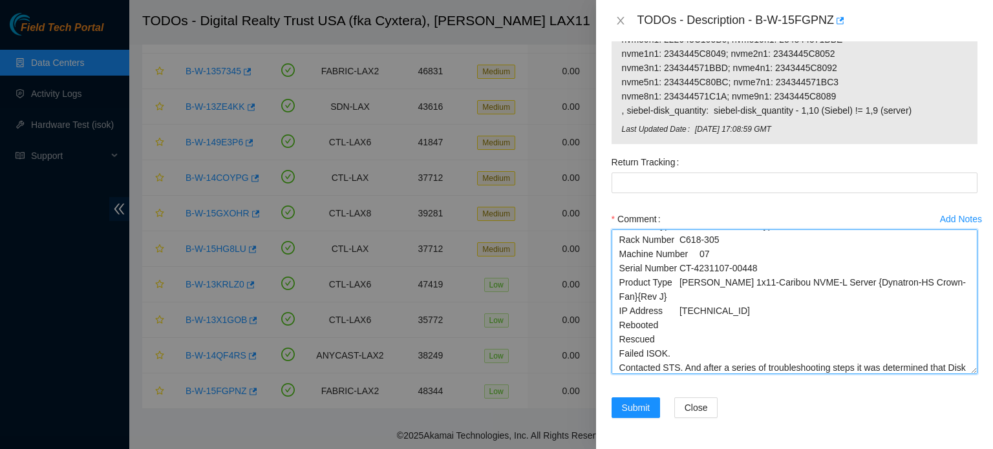
scroll to position [0, 0]
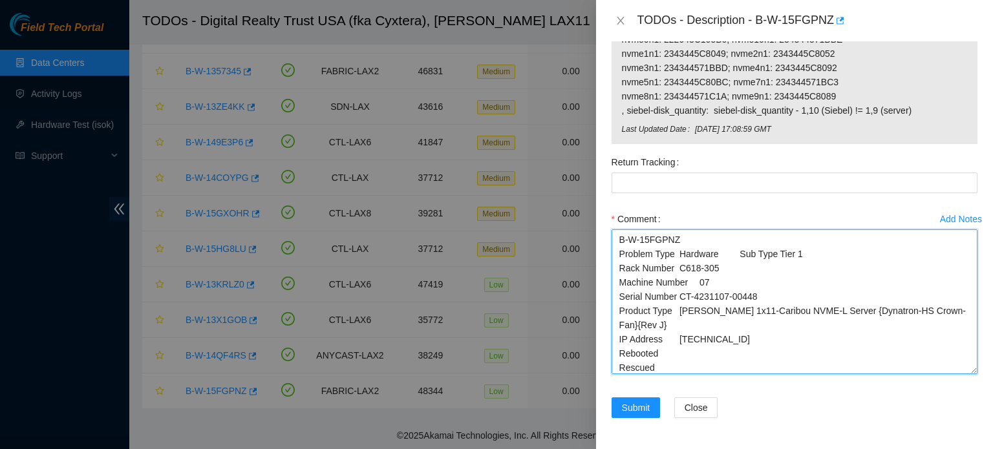
click at [677, 367] on textarea "B-W-15FGPNZ Problem Type Hardware Sub Type Tier 1 Rack Number C618-305 Machine …" at bounding box center [795, 302] width 366 height 145
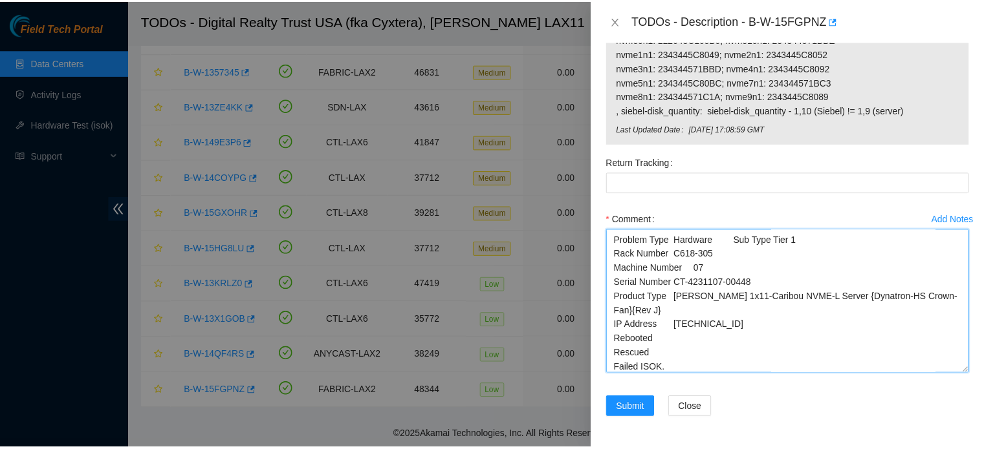
scroll to position [43, 0]
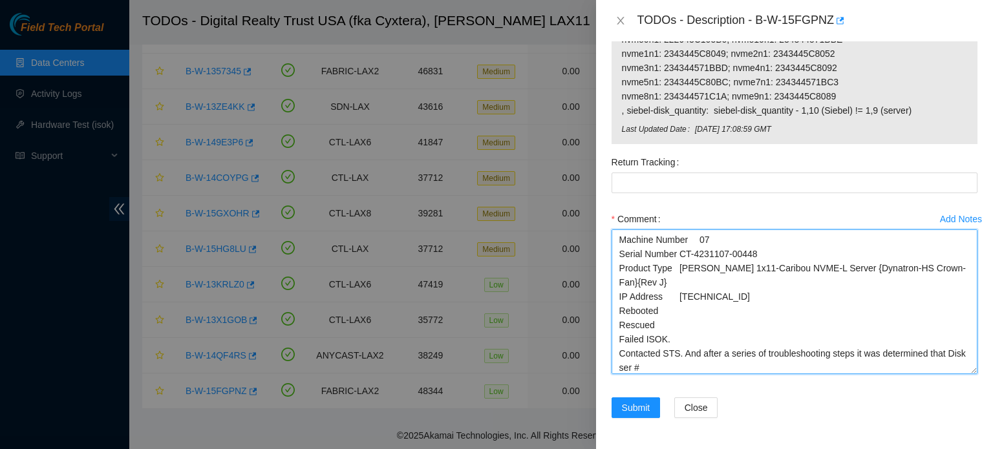
paste textarea "234344571BBF"
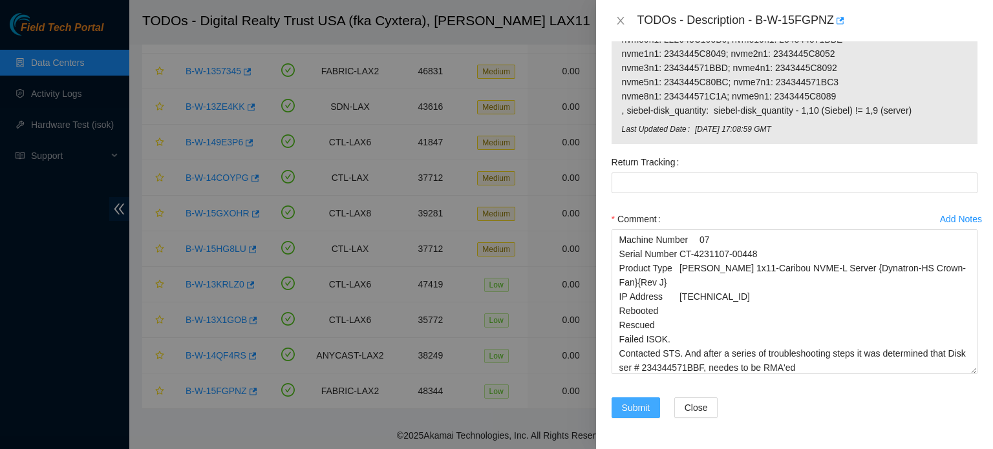
drag, startPoint x: 645, startPoint y: 407, endPoint x: 662, endPoint y: 366, distance: 44.9
click at [662, 366] on form "Resolutions Rebooted Rescued Replaced disk Reseated components Replaced RAM Rep…" at bounding box center [795, 114] width 366 height 640
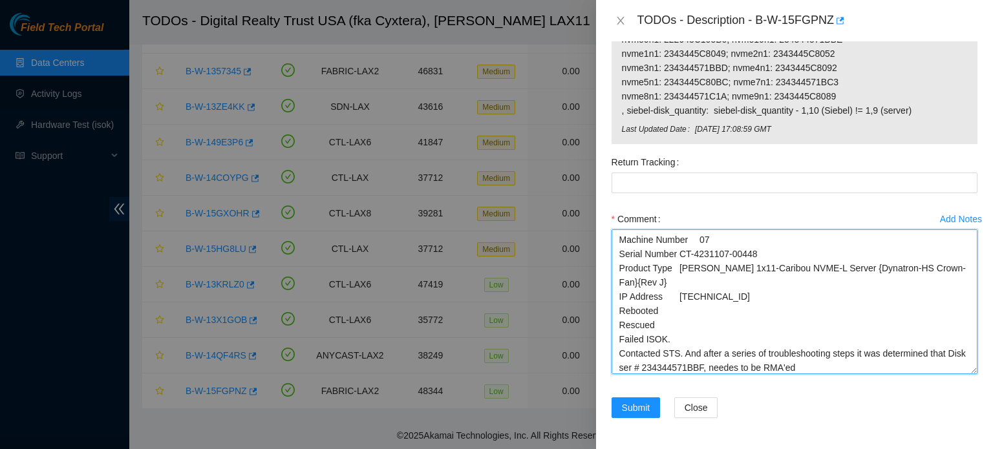
click at [722, 354] on textarea "B-W-15FGPNZ Problem Type Hardware Sub Type Tier 1 Rack Number C618-305 Machine …" at bounding box center [795, 302] width 366 height 145
type textarea "B-W-15FGPNZ Problem Type Hardware Sub Type Tier 1 Rack Number C618-305 Machine …"
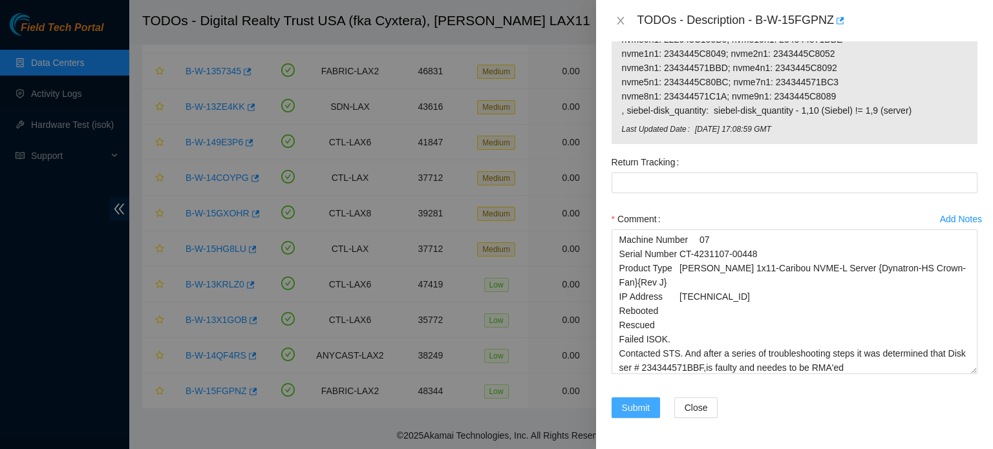
click at [639, 400] on button "Submit" at bounding box center [636, 408] width 49 height 21
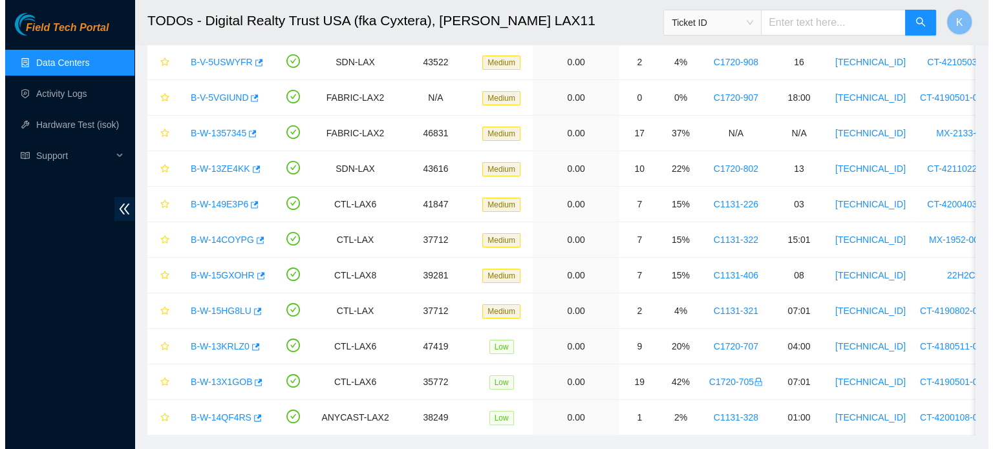
scroll to position [235, 0]
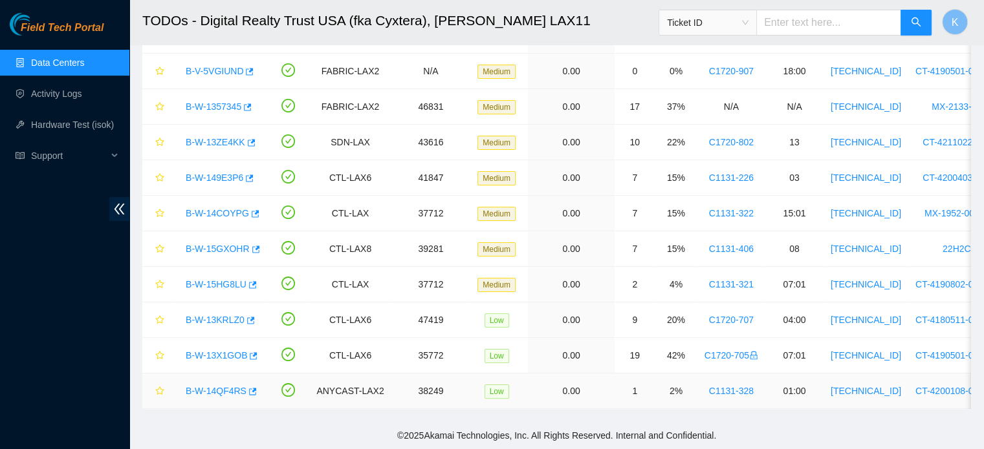
click at [208, 386] on link "B-W-14QF4RS" at bounding box center [216, 391] width 61 height 10
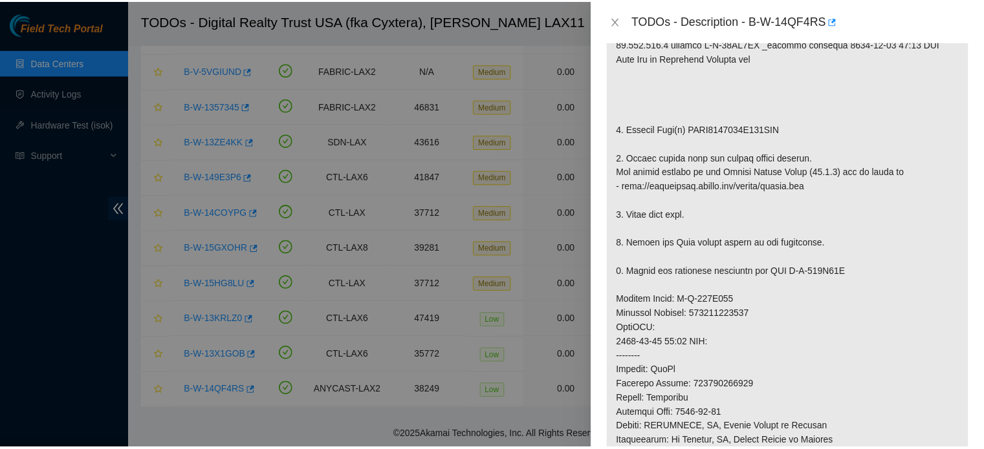
scroll to position [322, 0]
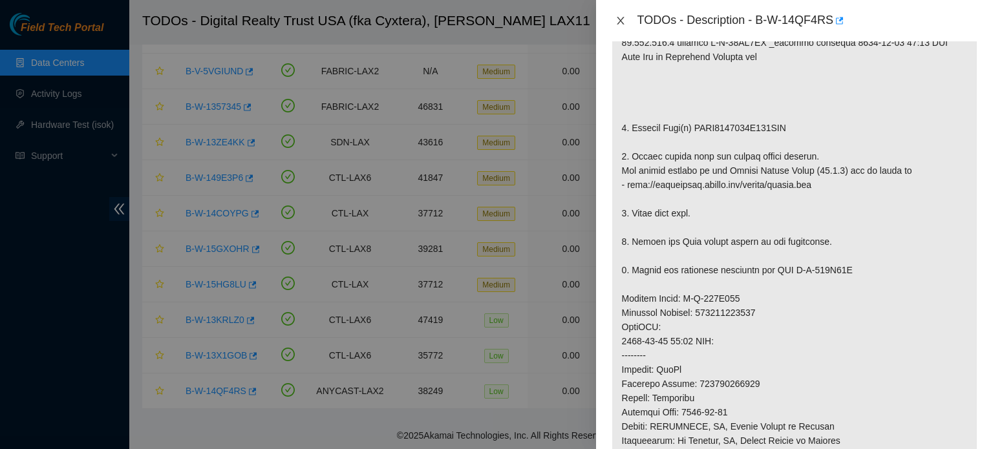
click at [618, 21] on icon "close" at bounding box center [621, 21] width 10 height 10
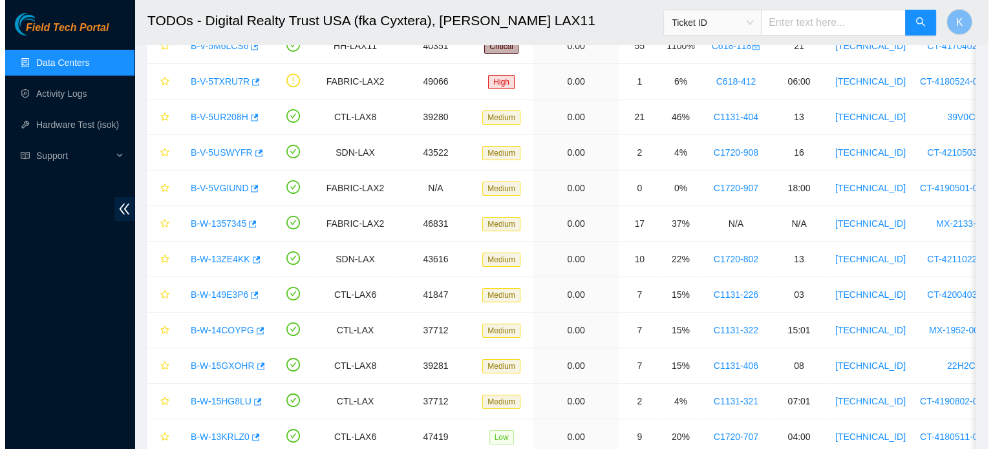
scroll to position [112, 0]
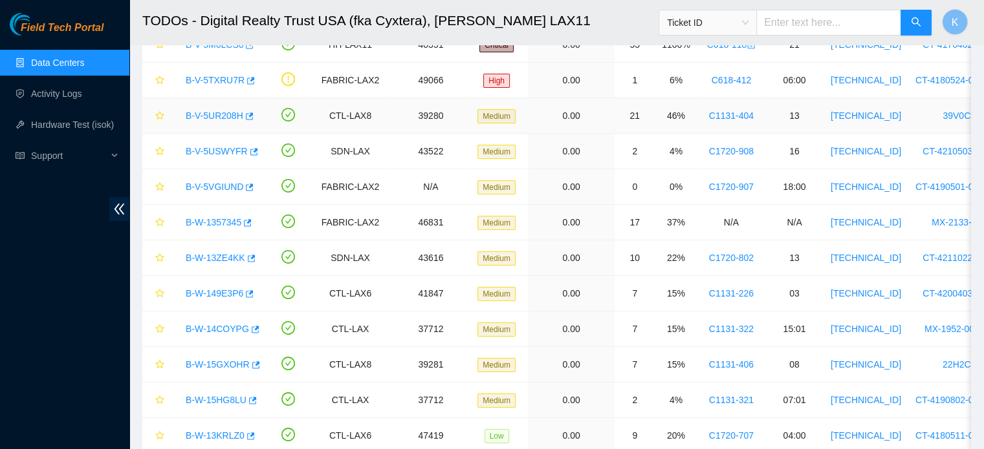
click at [203, 118] on link "B-V-5UR208H" at bounding box center [215, 116] width 58 height 10
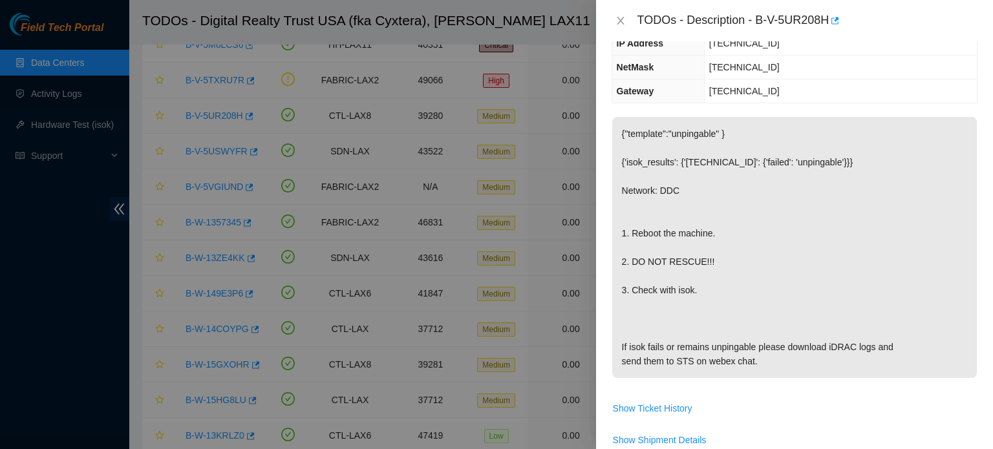
scroll to position [120, 0]
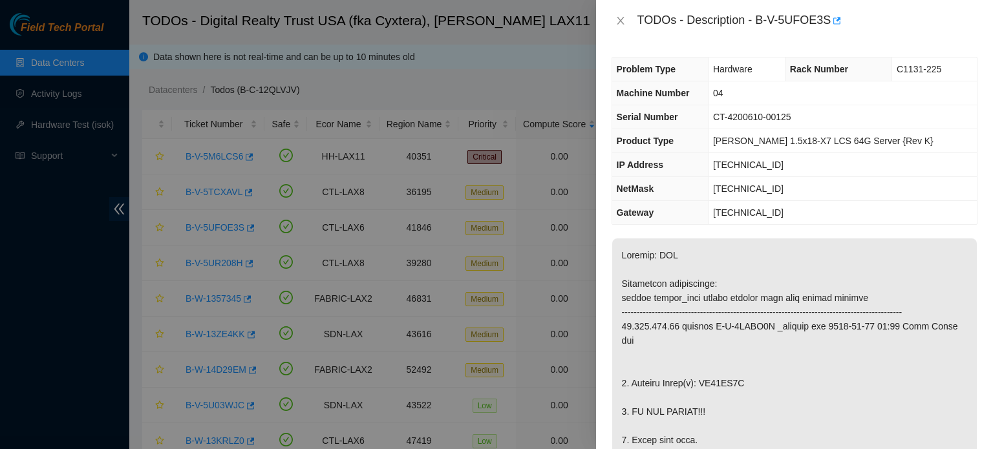
scroll to position [36, 0]
